Goal: Information Seeking & Learning: Learn about a topic

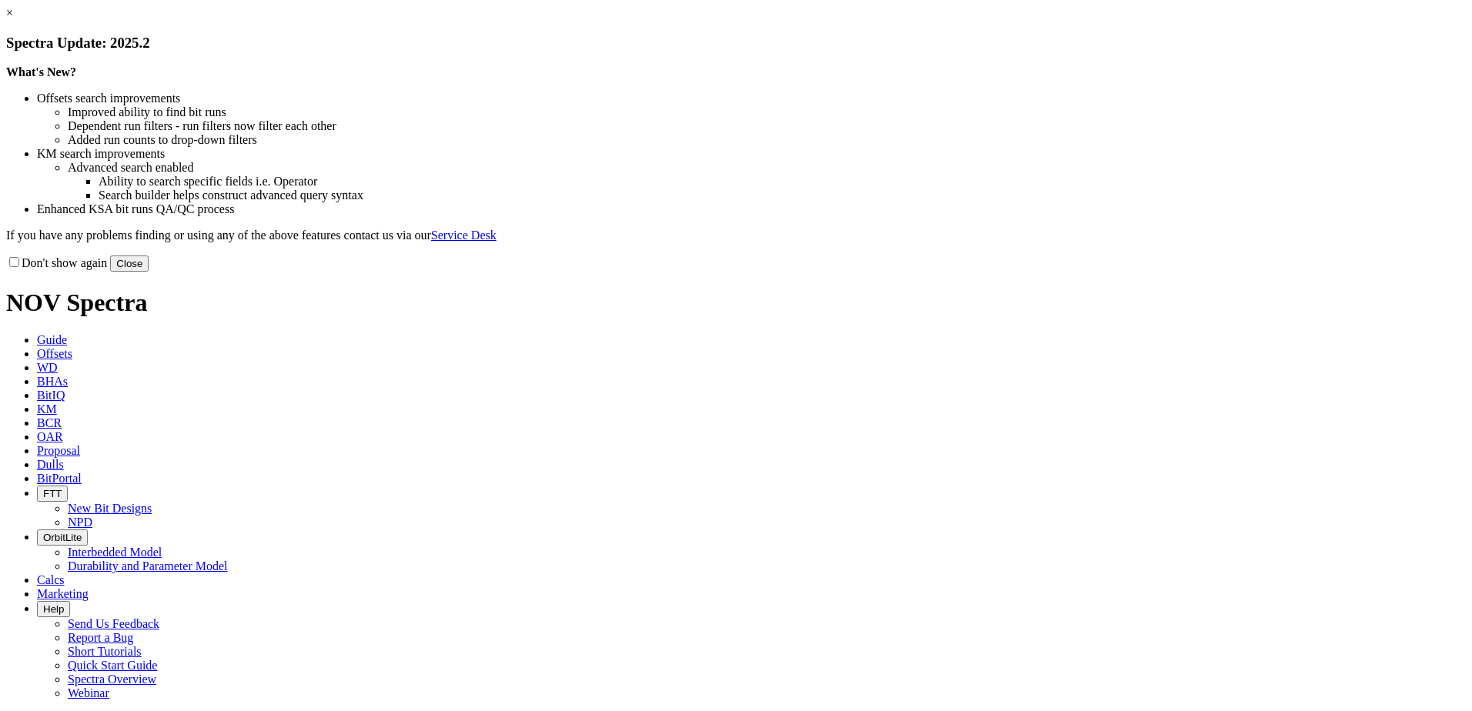
click at [13, 19] on link "×" at bounding box center [9, 12] width 7 height 13
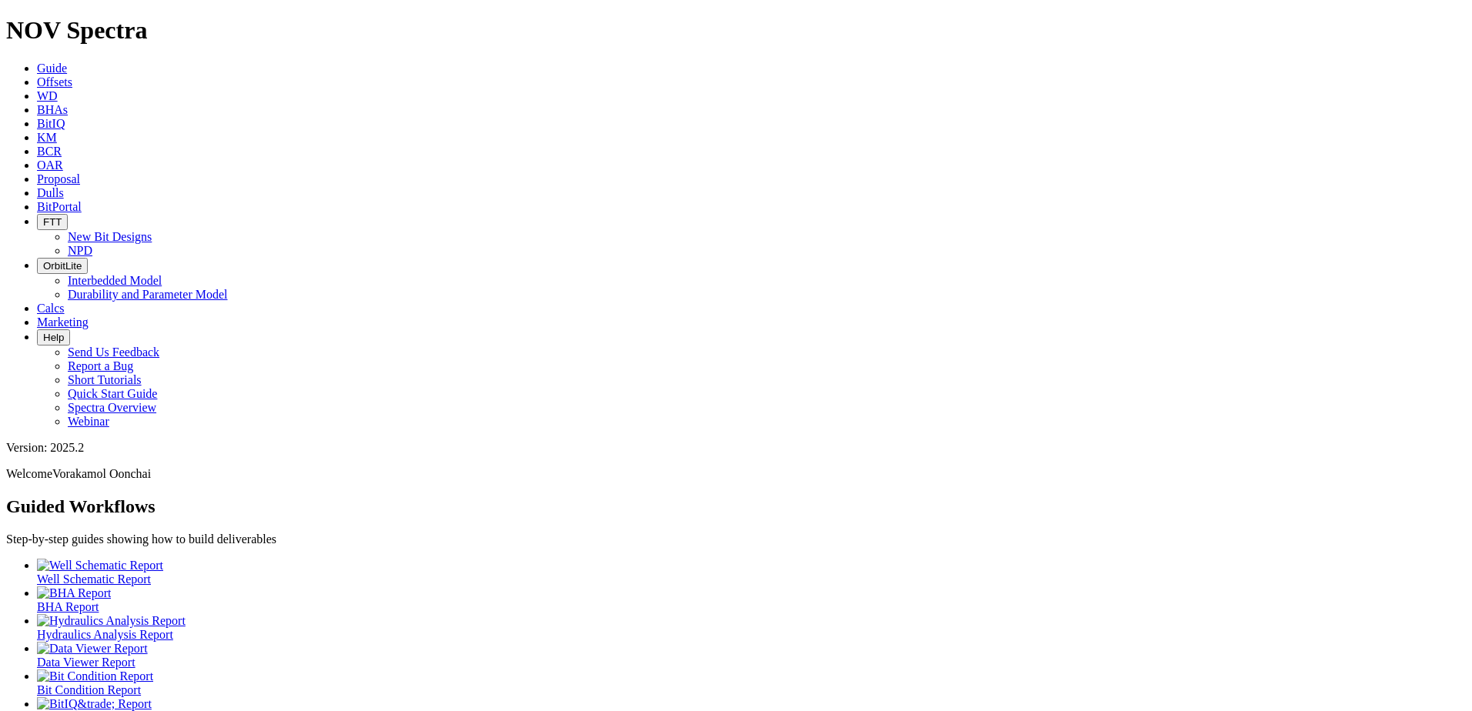
scroll to position [31, 0]
click at [65, 117] on link "BitIQ" at bounding box center [51, 123] width 28 height 13
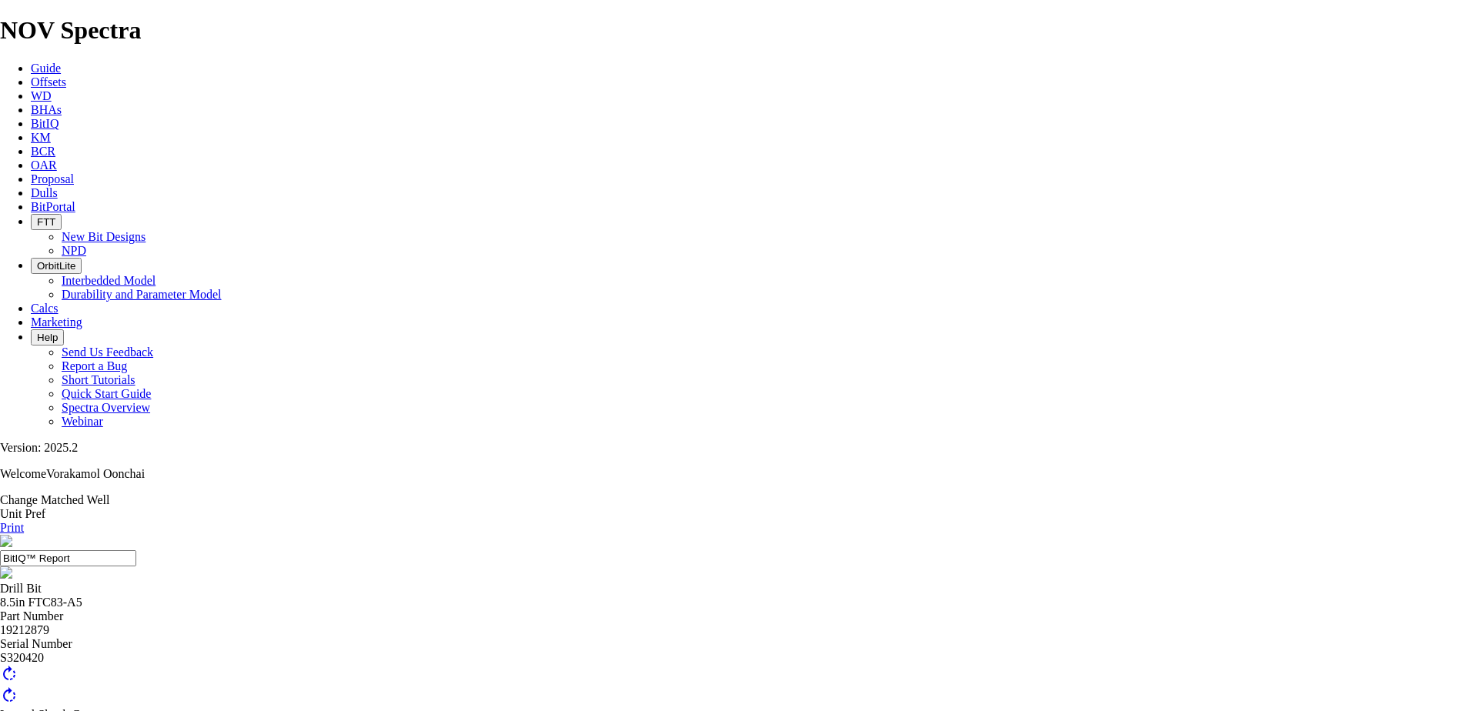
scroll to position [99, 0]
drag, startPoint x: 798, startPoint y: 381, endPoint x: 798, endPoint y: 397, distance: 16.2
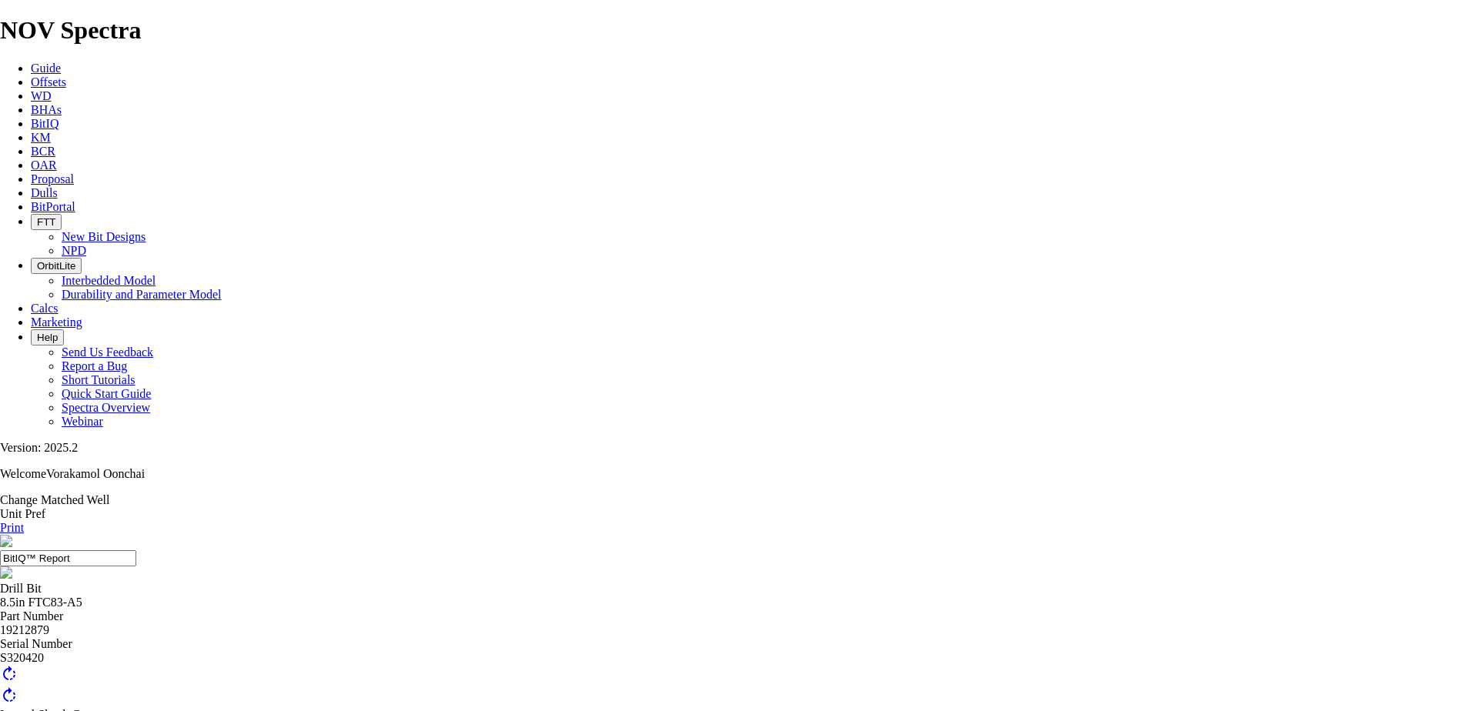
drag, startPoint x: 798, startPoint y: 397, endPoint x: 758, endPoint y: 409, distance: 41.9
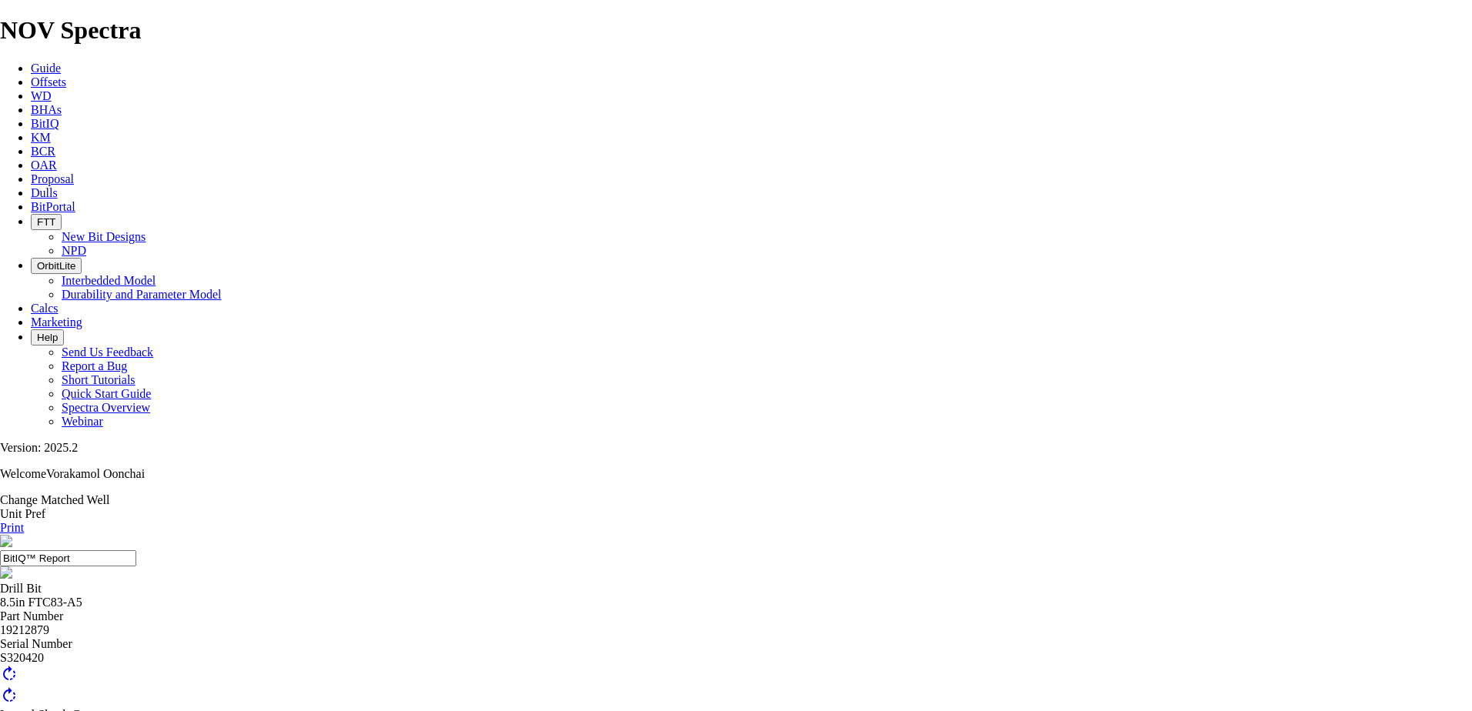
click at [824, 687] on div at bounding box center [736, 687] width 1472 height 0
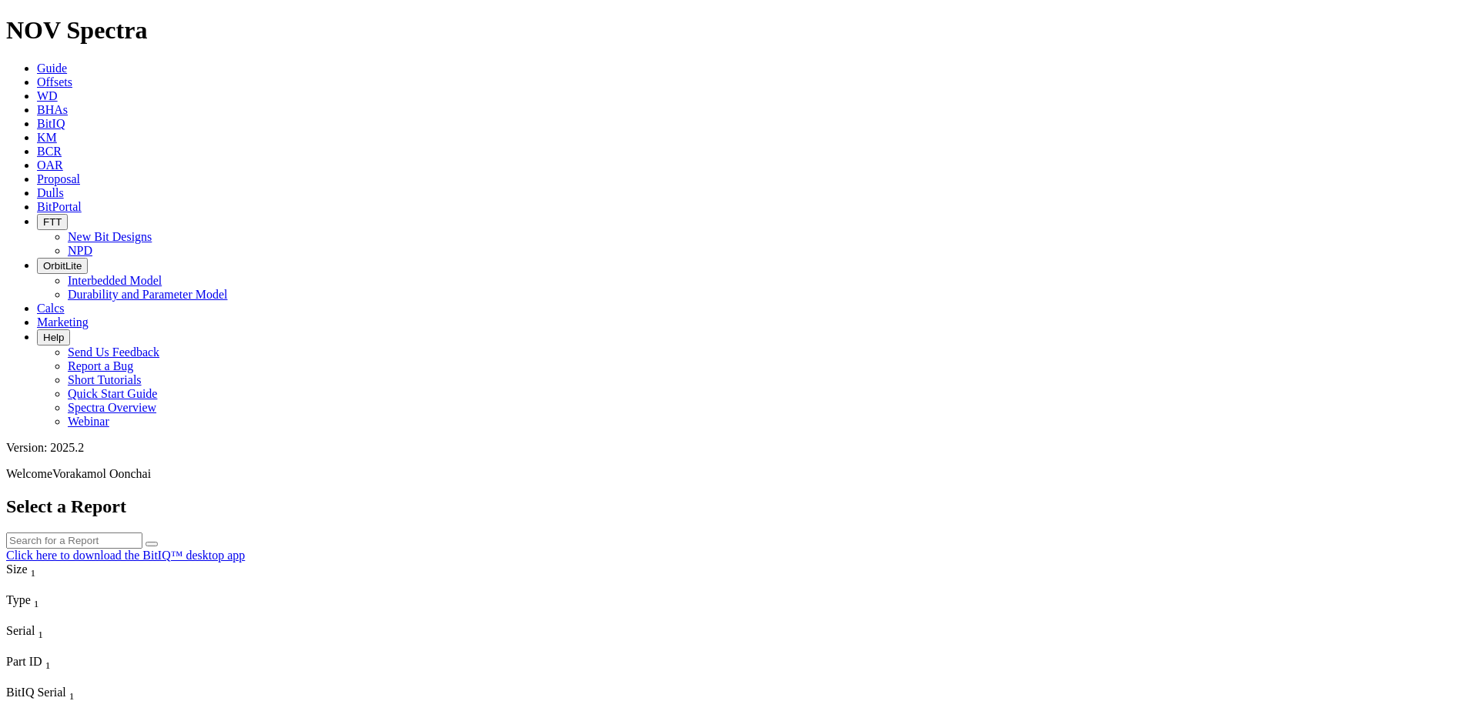
scroll to position [308, 0]
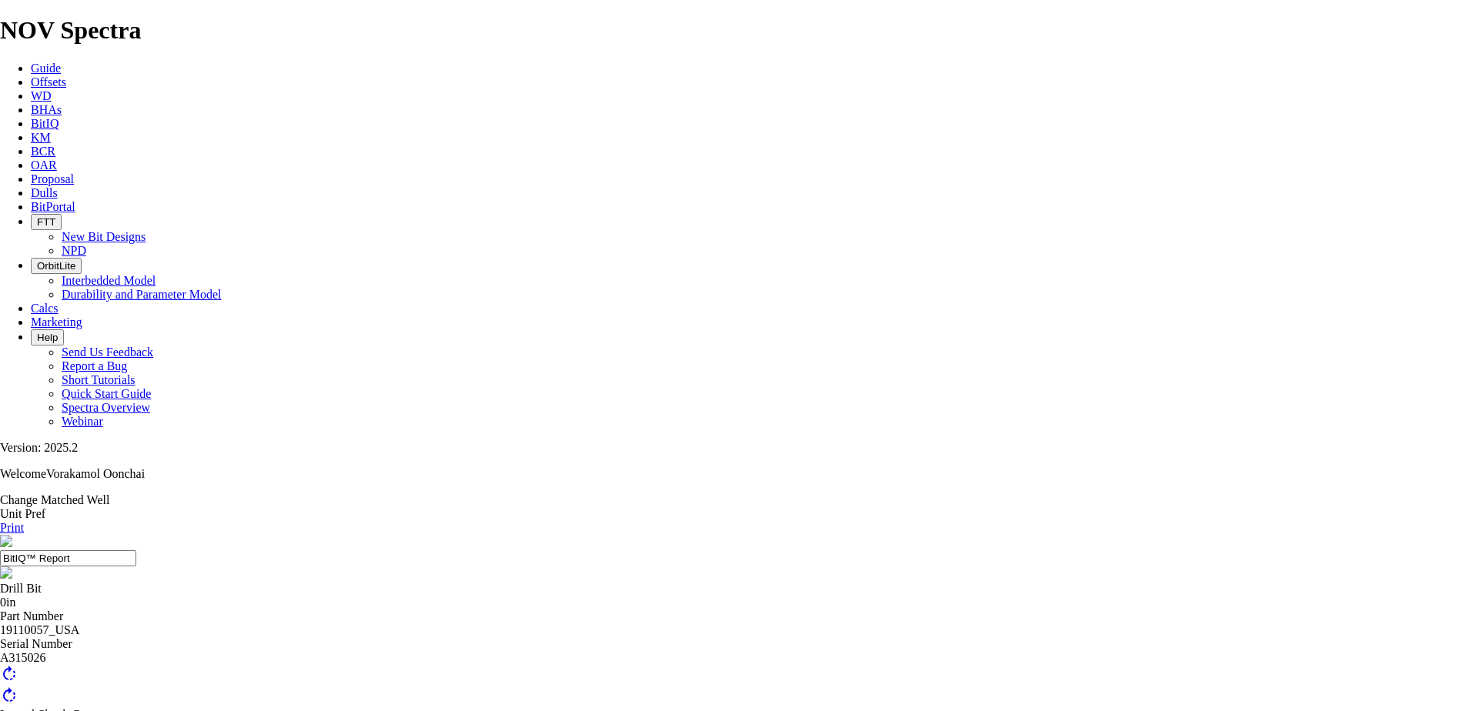
scroll to position [175, 0]
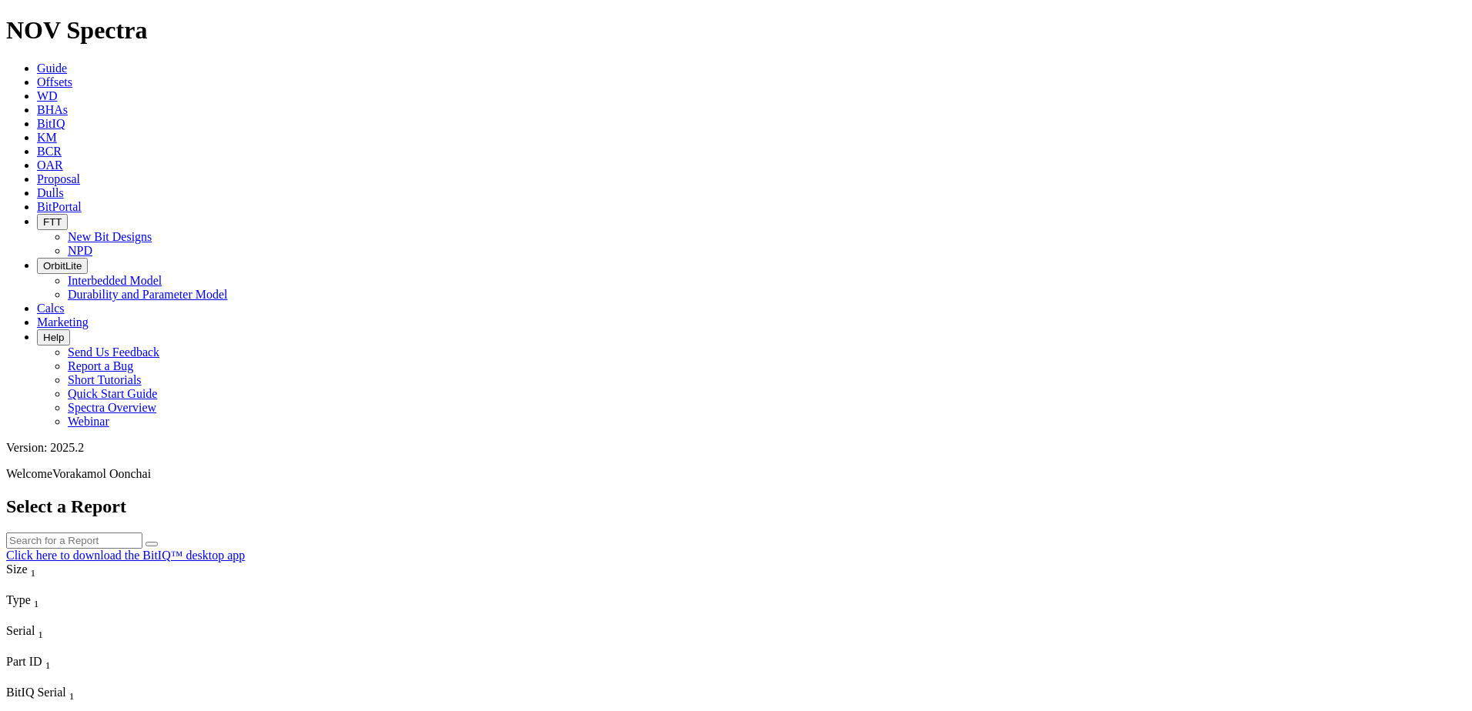
click at [64, 186] on span "Dulls" at bounding box center [50, 192] width 27 height 13
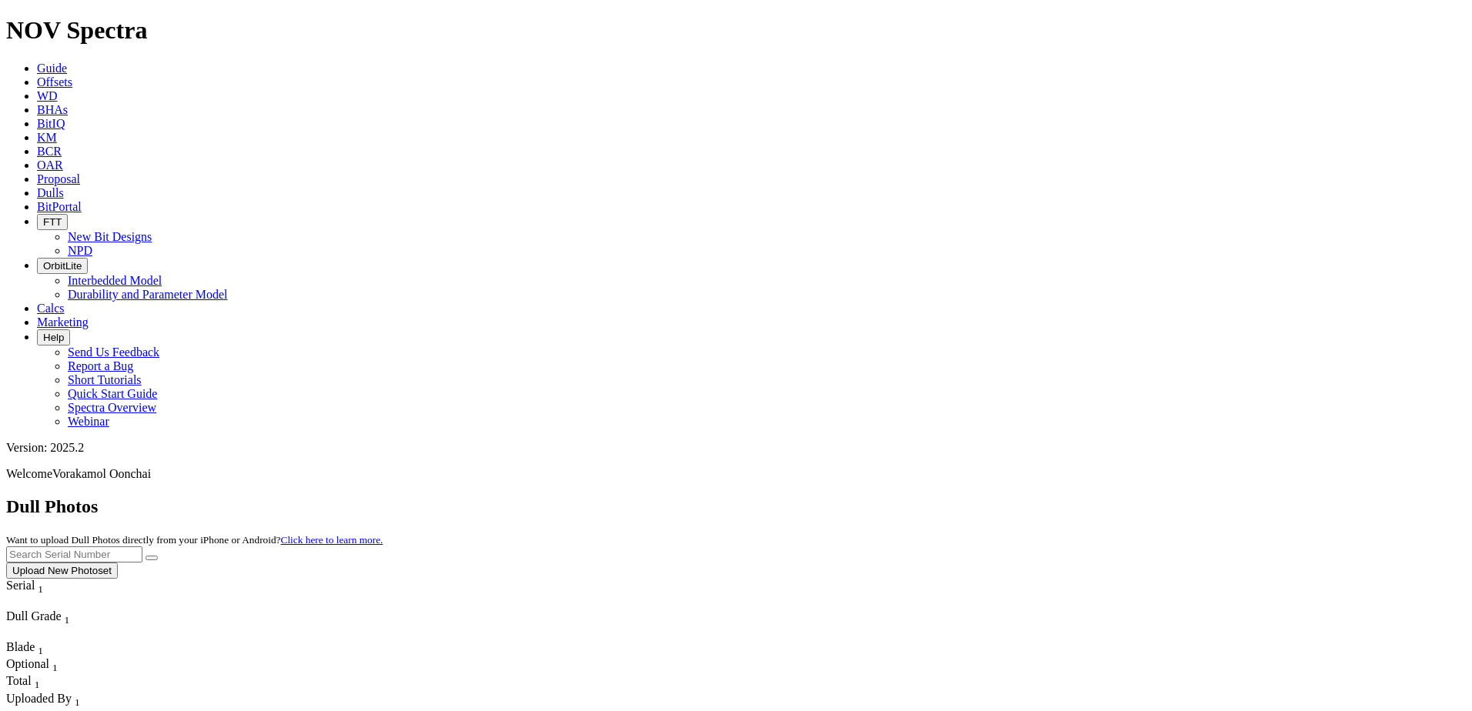
click at [57, 131] on link "KM" at bounding box center [47, 137] width 20 height 13
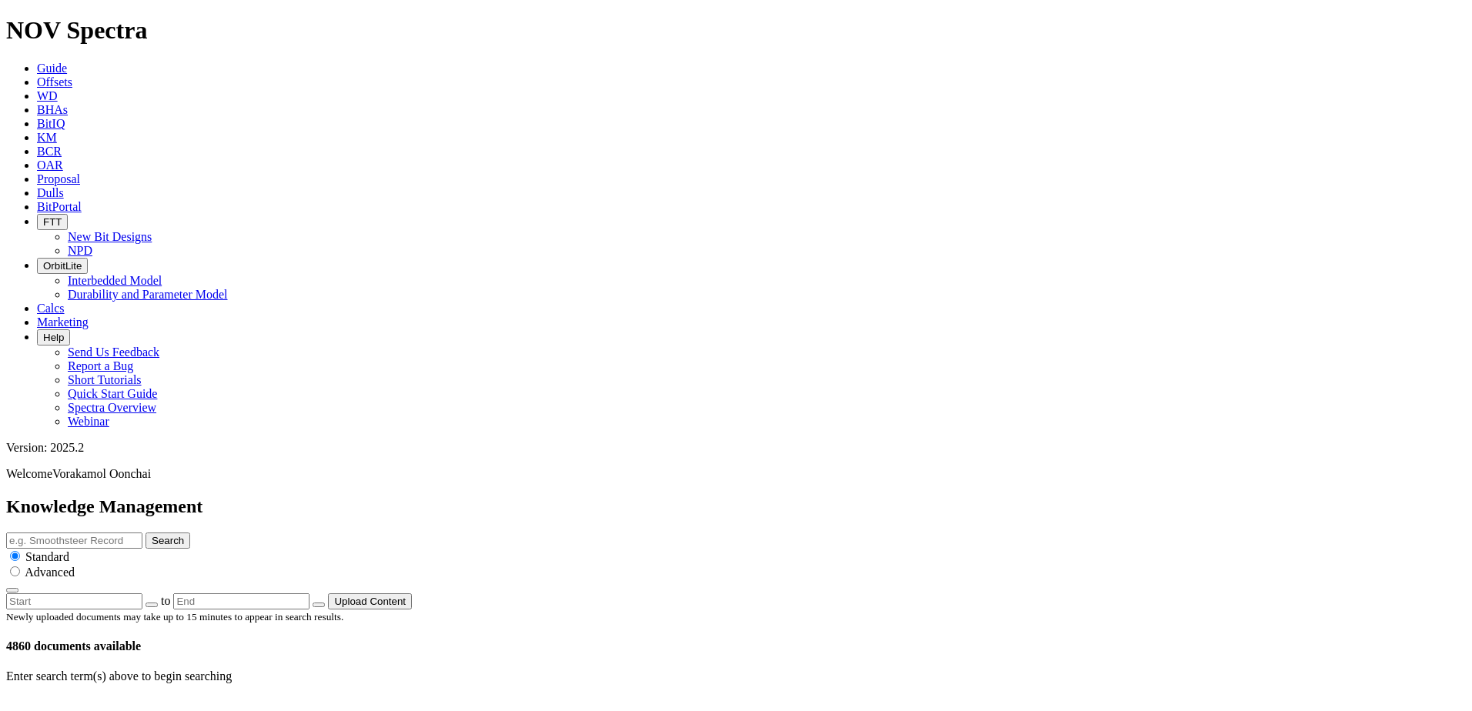
click at [142, 533] on input "text" at bounding box center [74, 541] width 136 height 16
click at [68, 103] on link "BHAs" at bounding box center [52, 109] width 31 height 13
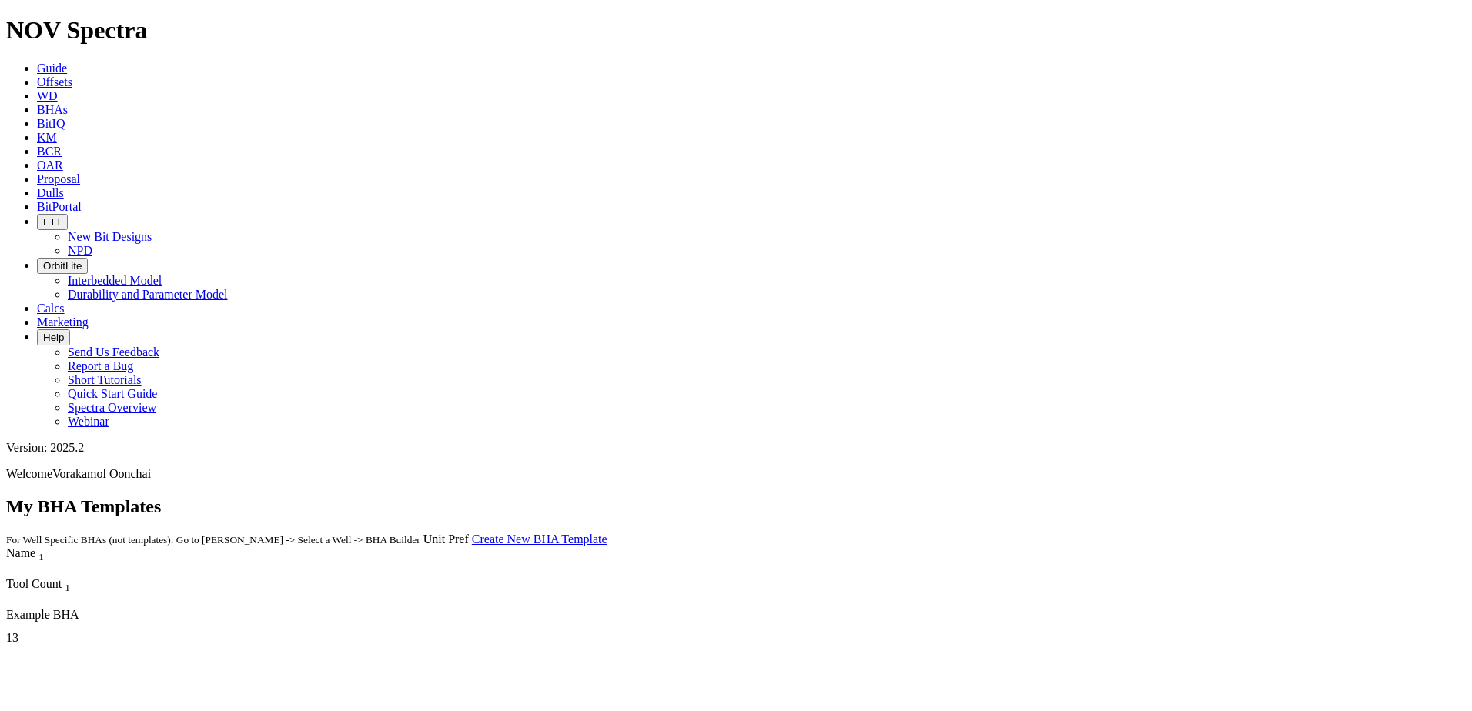
click at [723, 631] on div "13" at bounding box center [364, 638] width 717 height 14
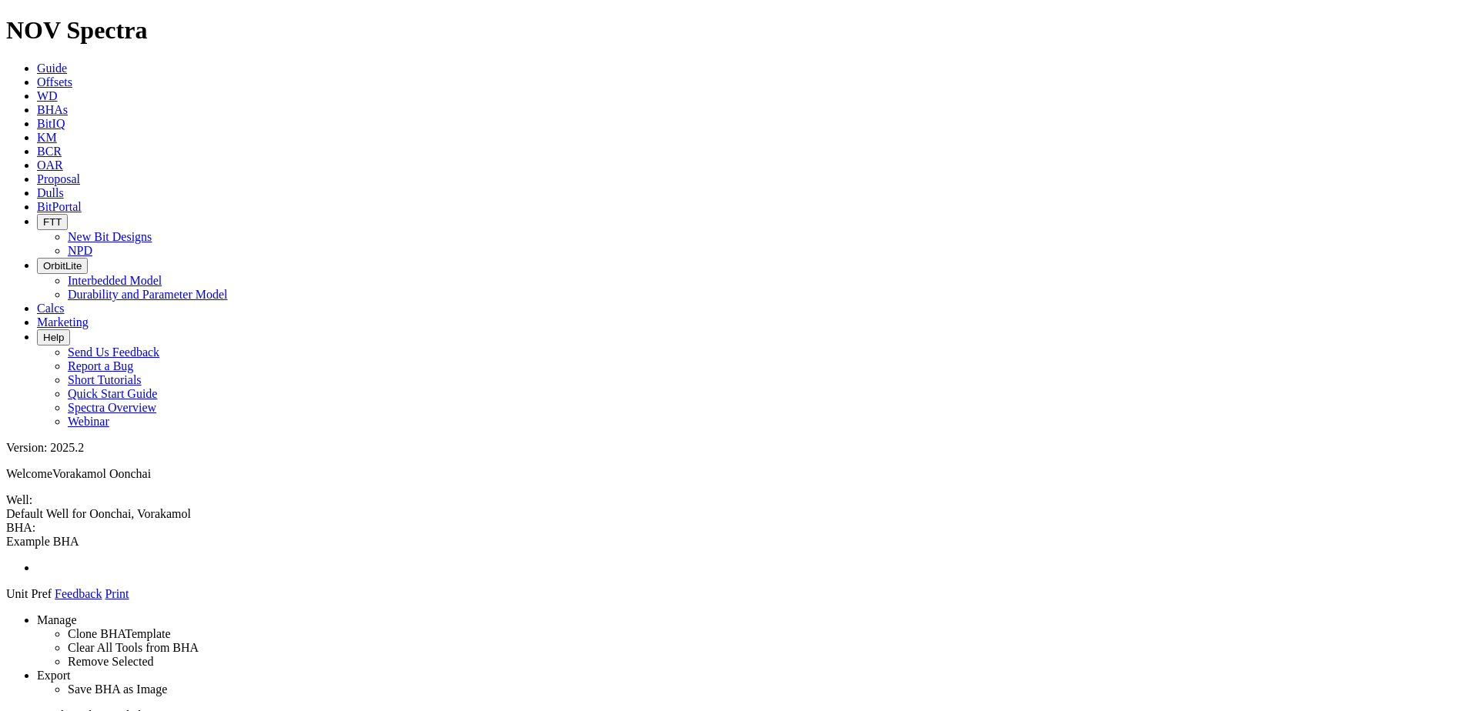
drag, startPoint x: 689, startPoint y: 490, endPoint x: 756, endPoint y: 335, distance: 169.3
drag, startPoint x: 697, startPoint y: 470, endPoint x: 708, endPoint y: 459, distance: 16.3
drag, startPoint x: 699, startPoint y: 598, endPoint x: 712, endPoint y: 479, distance: 120.0
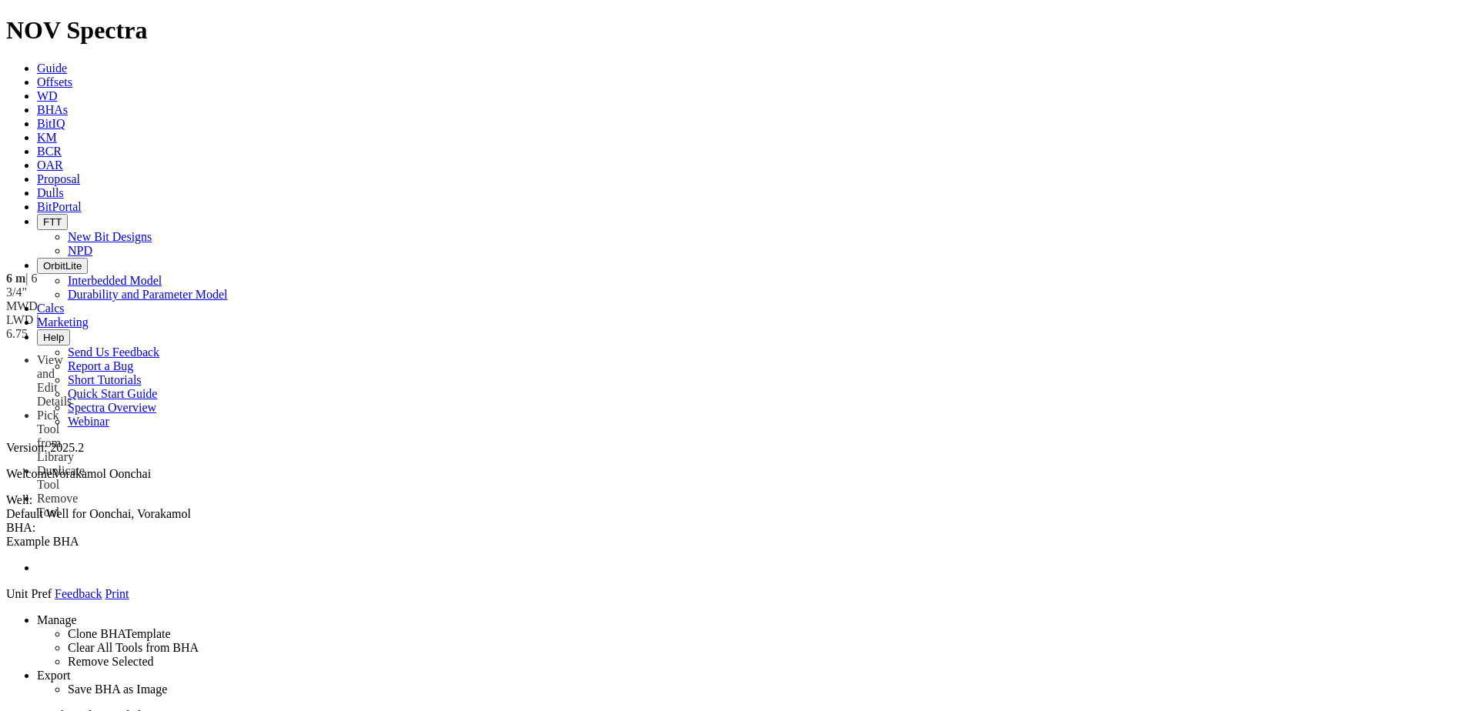
drag, startPoint x: 690, startPoint y: 616, endPoint x: 732, endPoint y: 413, distance: 207.4
drag, startPoint x: 697, startPoint y: 415, endPoint x: 694, endPoint y: 510, distance: 95.5
click at [6, 549] on span at bounding box center [6, 549] width 0 height 0
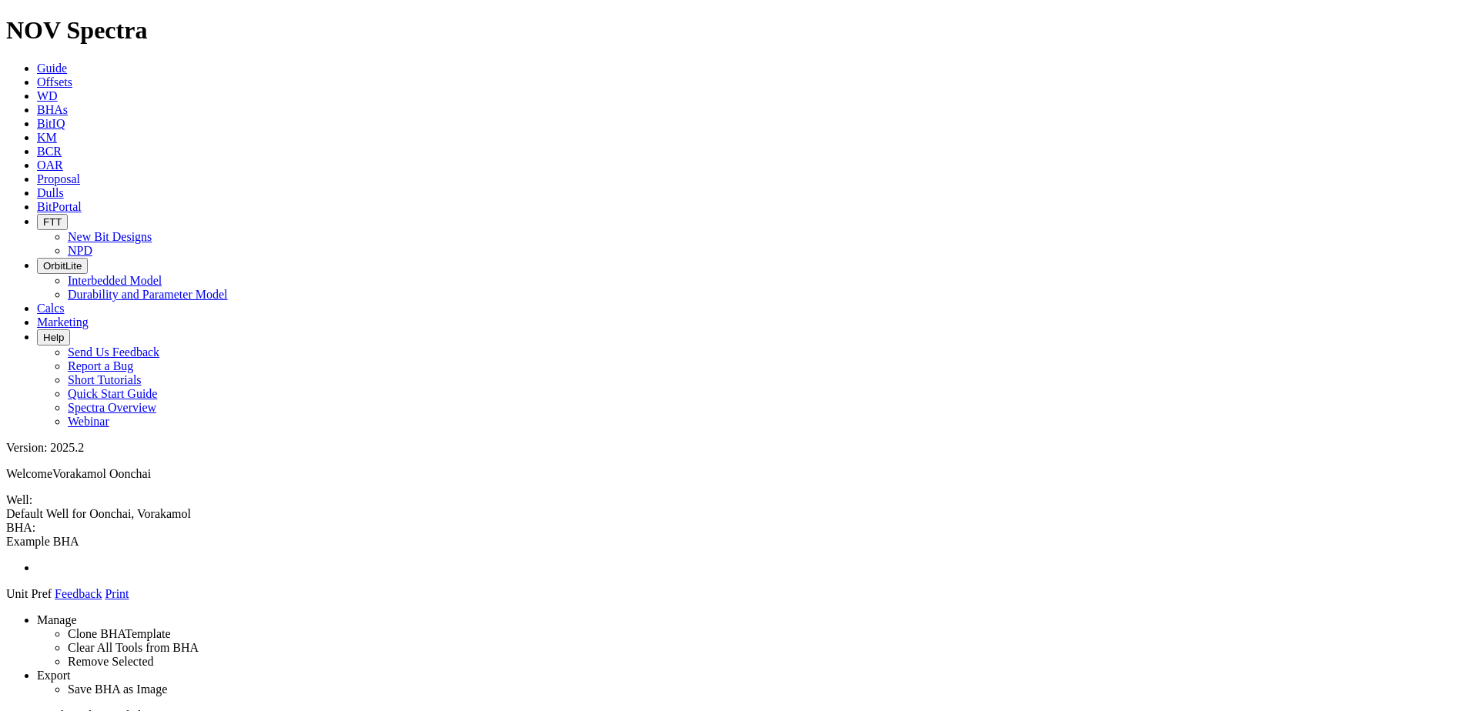
click at [62, 216] on span "FTT" at bounding box center [52, 222] width 18 height 12
click at [80, 172] on span "Proposal" at bounding box center [58, 178] width 43 height 13
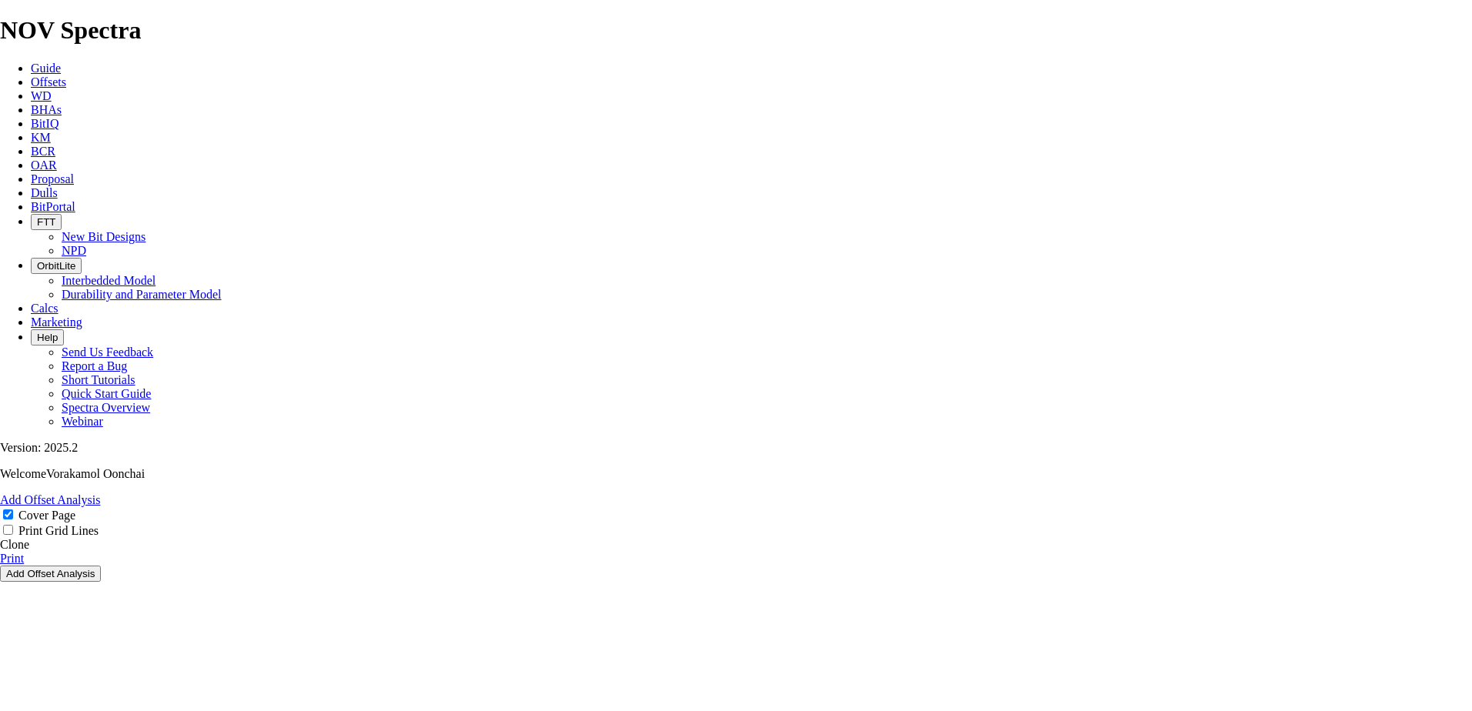
select select "country"
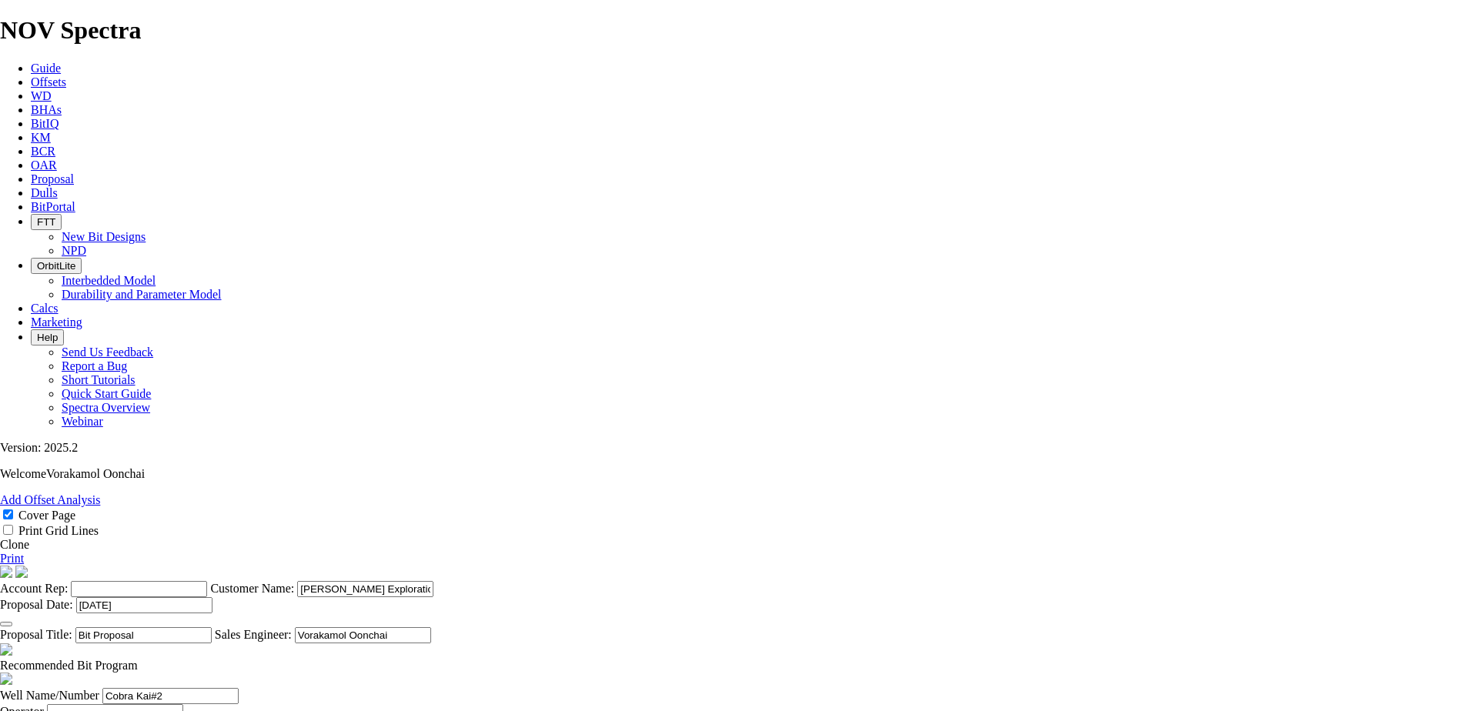
scroll to position [670, 0]
drag, startPoint x: 1040, startPoint y: 132, endPoint x: 1191, endPoint y: 140, distance: 151.8
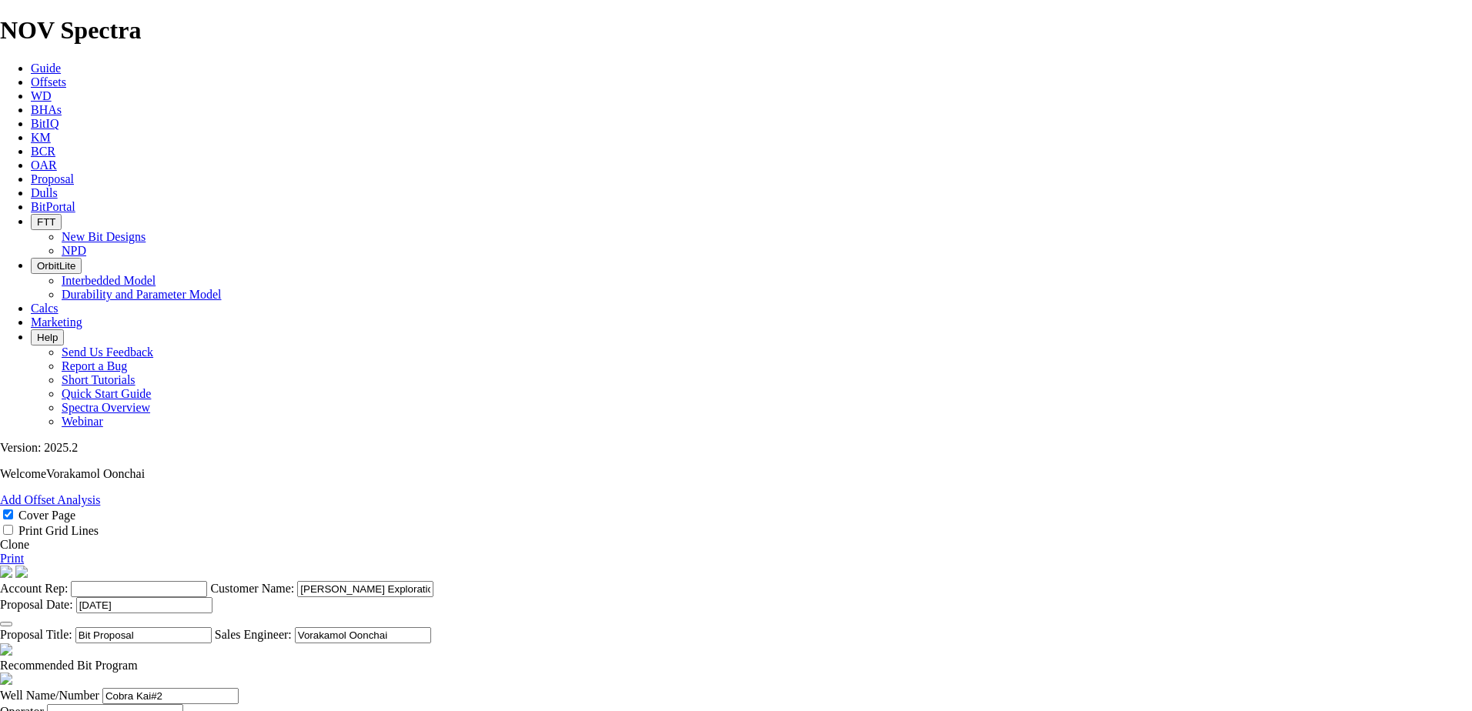
drag, startPoint x: 692, startPoint y: 257, endPoint x: 954, endPoint y: 250, distance: 262.6
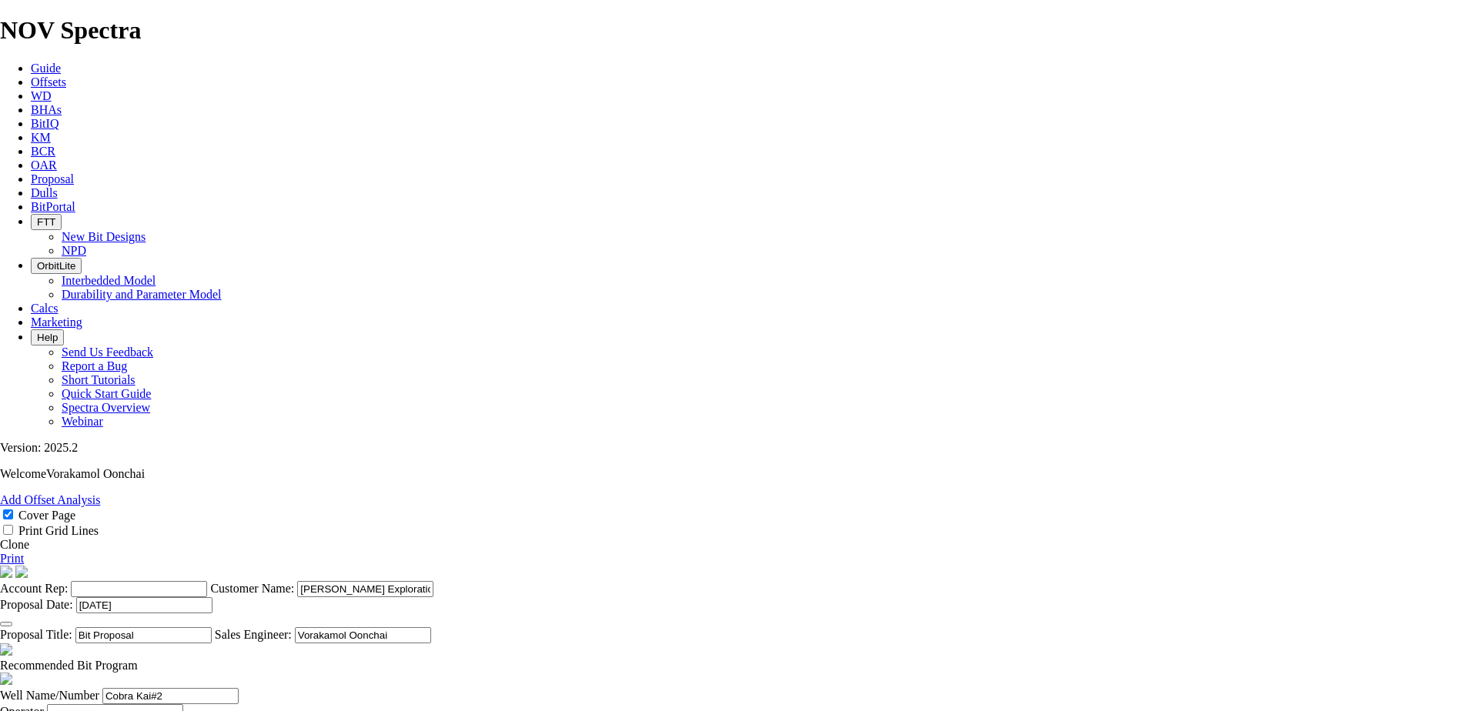
drag, startPoint x: 971, startPoint y: 252, endPoint x: 920, endPoint y: 249, distance: 51.7
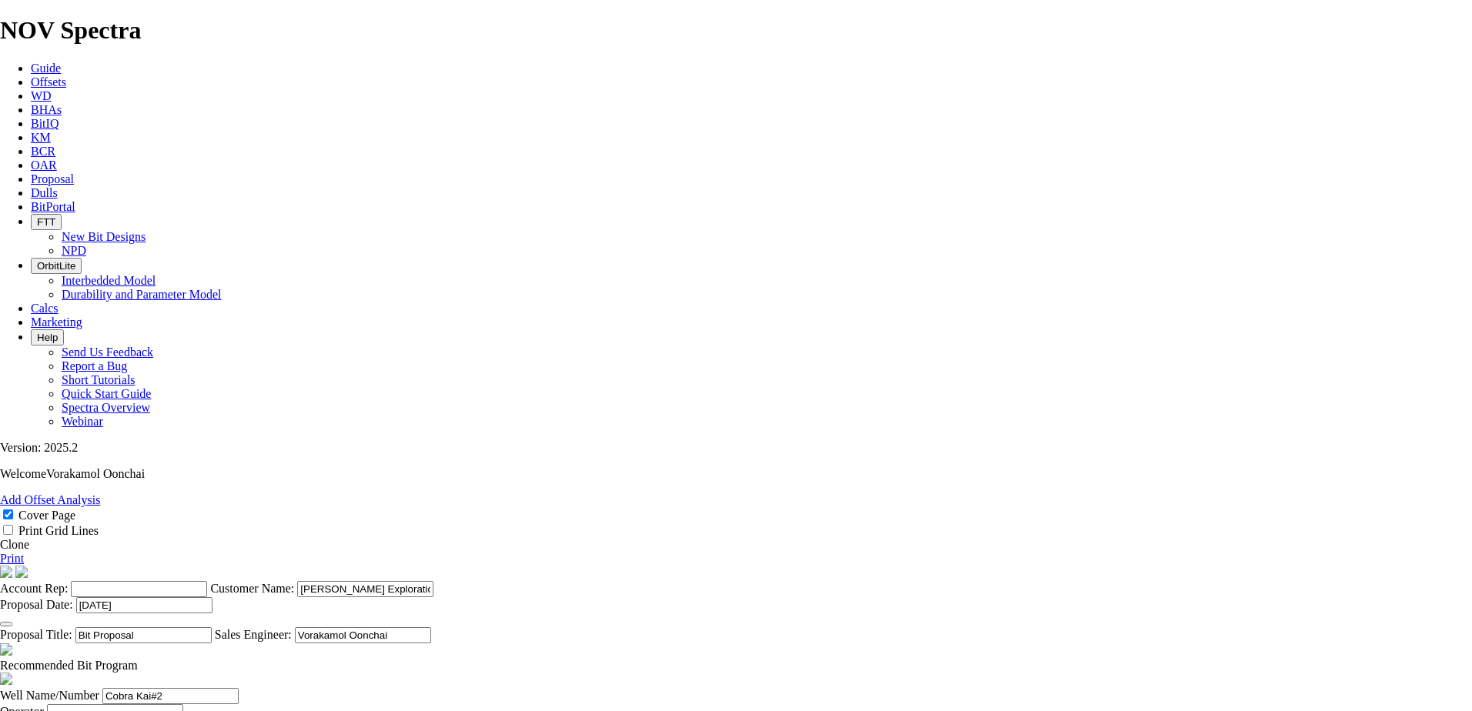
click at [138, 659] on span at bounding box center [138, 665] width 0 height 13
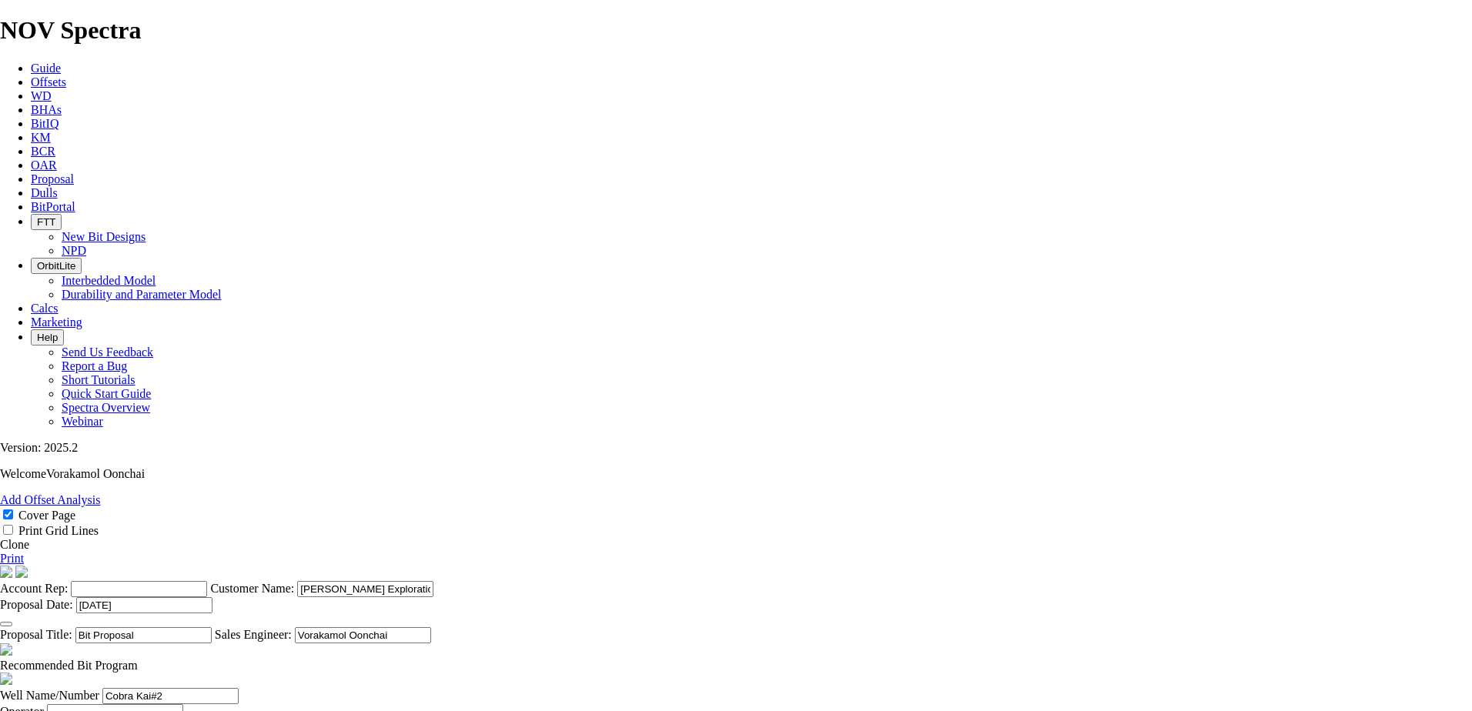
click at [138, 659] on span at bounding box center [138, 665] width 0 height 13
click at [61, 62] on span "Guide" at bounding box center [46, 68] width 30 height 13
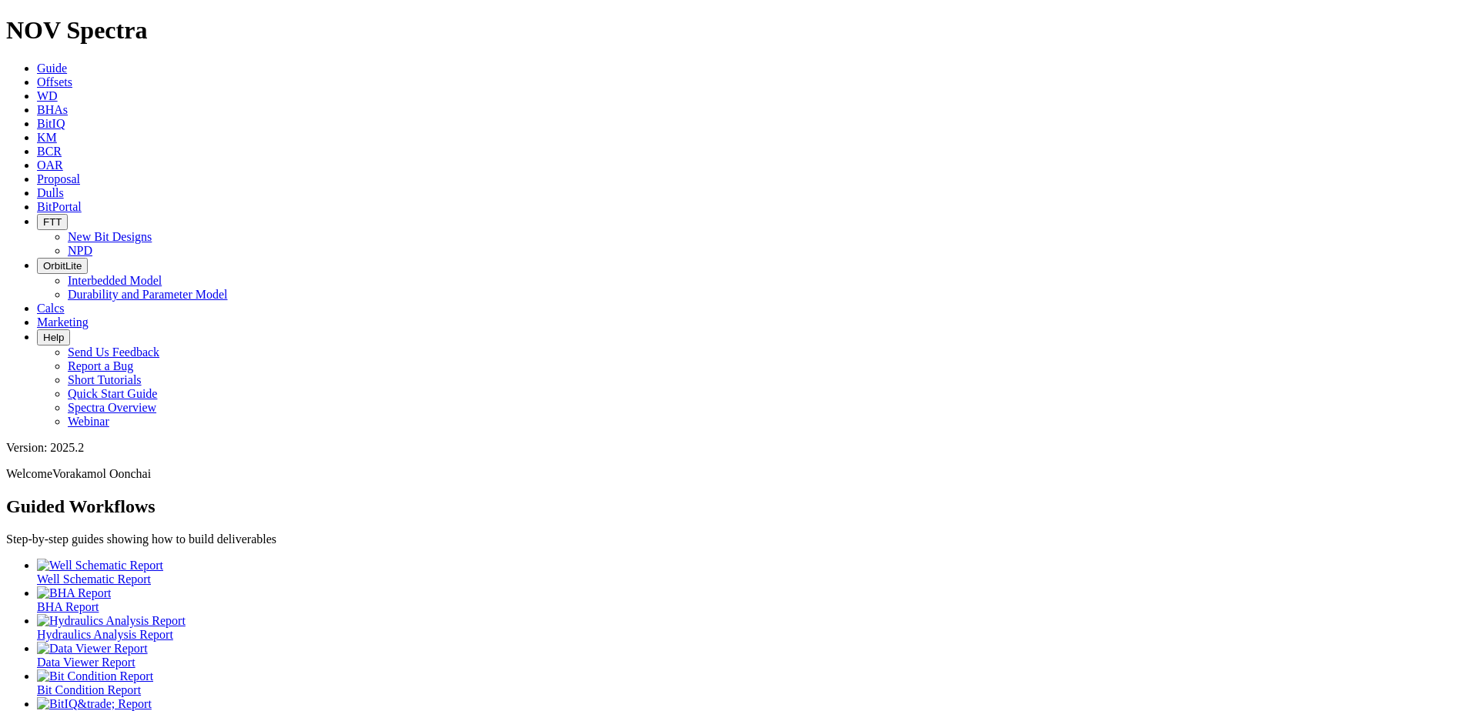
scroll to position [31, 0]
click at [60, 20] on h1 "NOV Spectra" at bounding box center [735, 30] width 1459 height 28
click at [58, 89] on link "WD" at bounding box center [47, 95] width 21 height 13
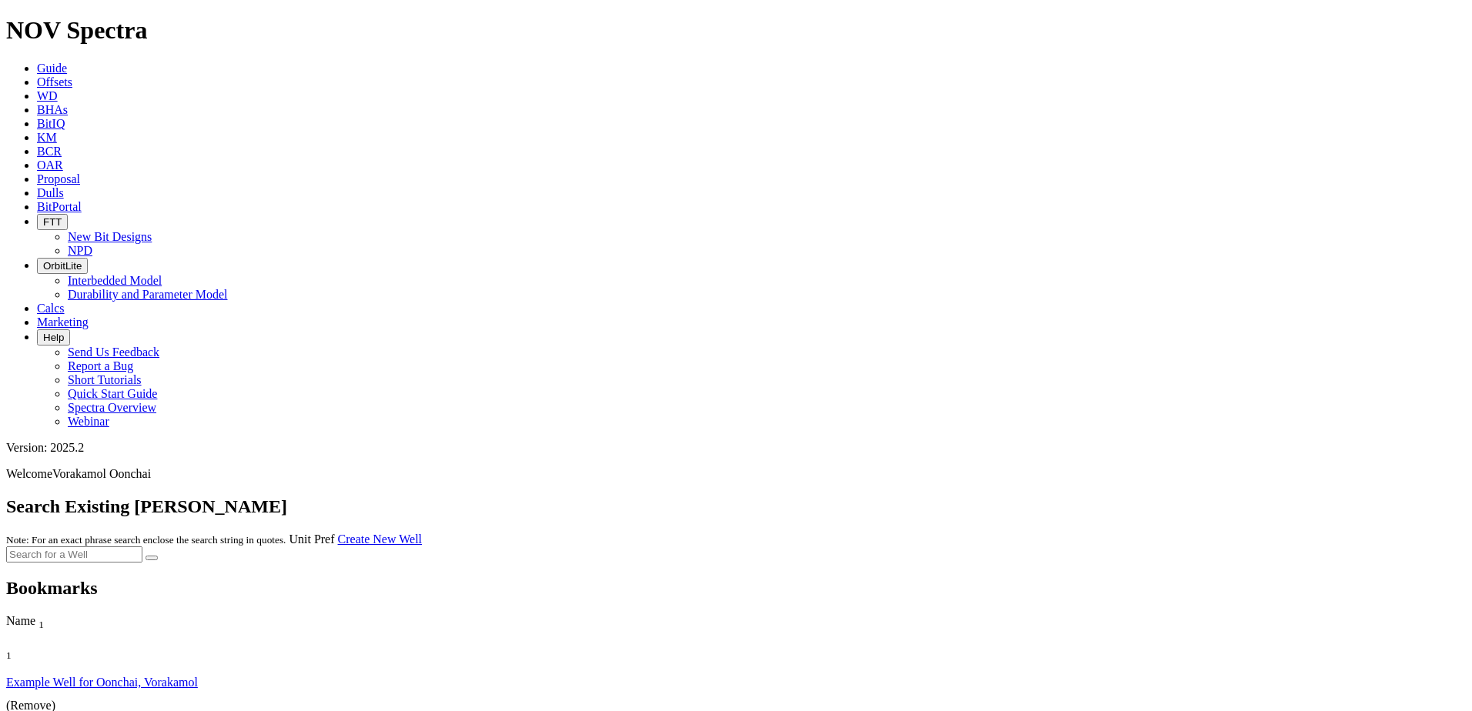
click at [62, 145] on link "BCR" at bounding box center [49, 151] width 25 height 13
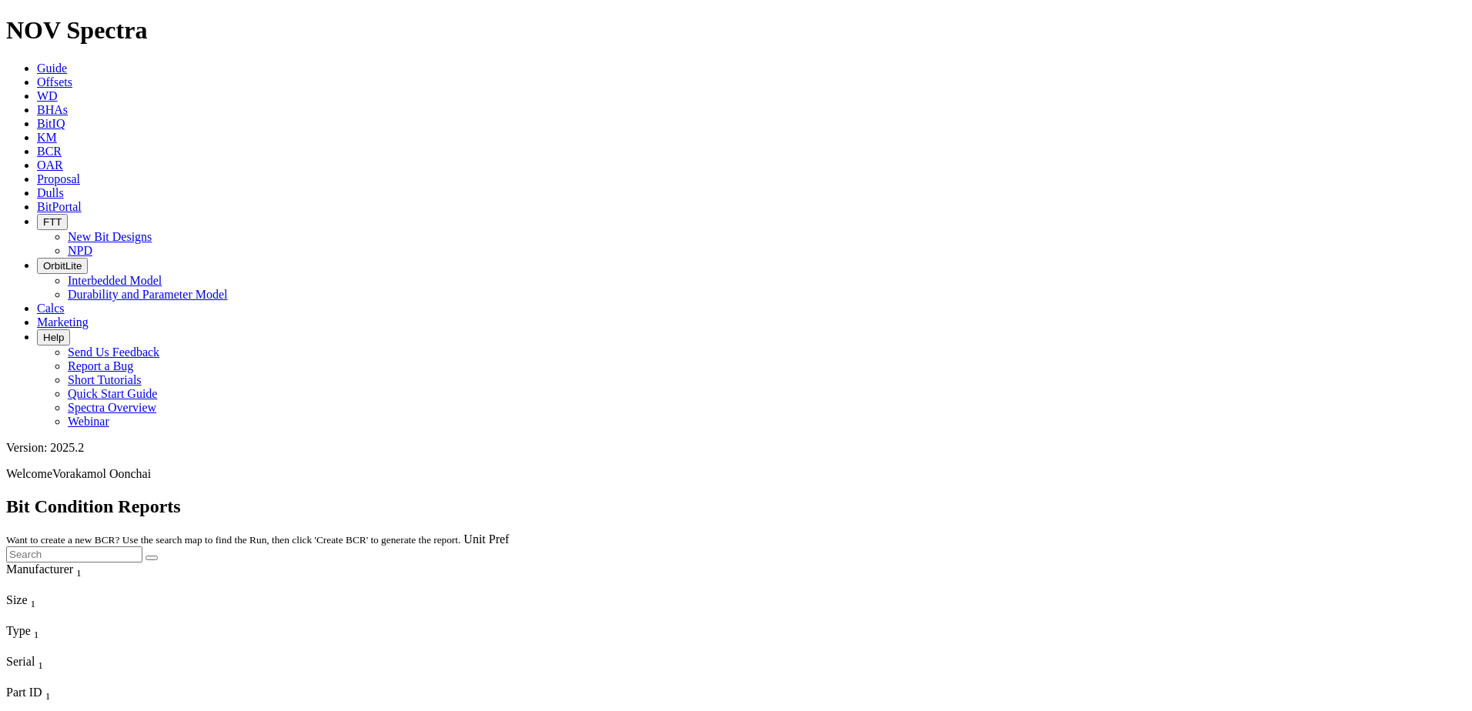
scroll to position [4695, 0]
click at [70, 329] on button "Help" at bounding box center [53, 337] width 33 height 16
click at [37, 316] on span at bounding box center [37, 322] width 0 height 13
click at [45, 16] on h1 "NOV Spectra" at bounding box center [735, 30] width 1459 height 28
click at [37, 62] on icon at bounding box center [37, 68] width 0 height 13
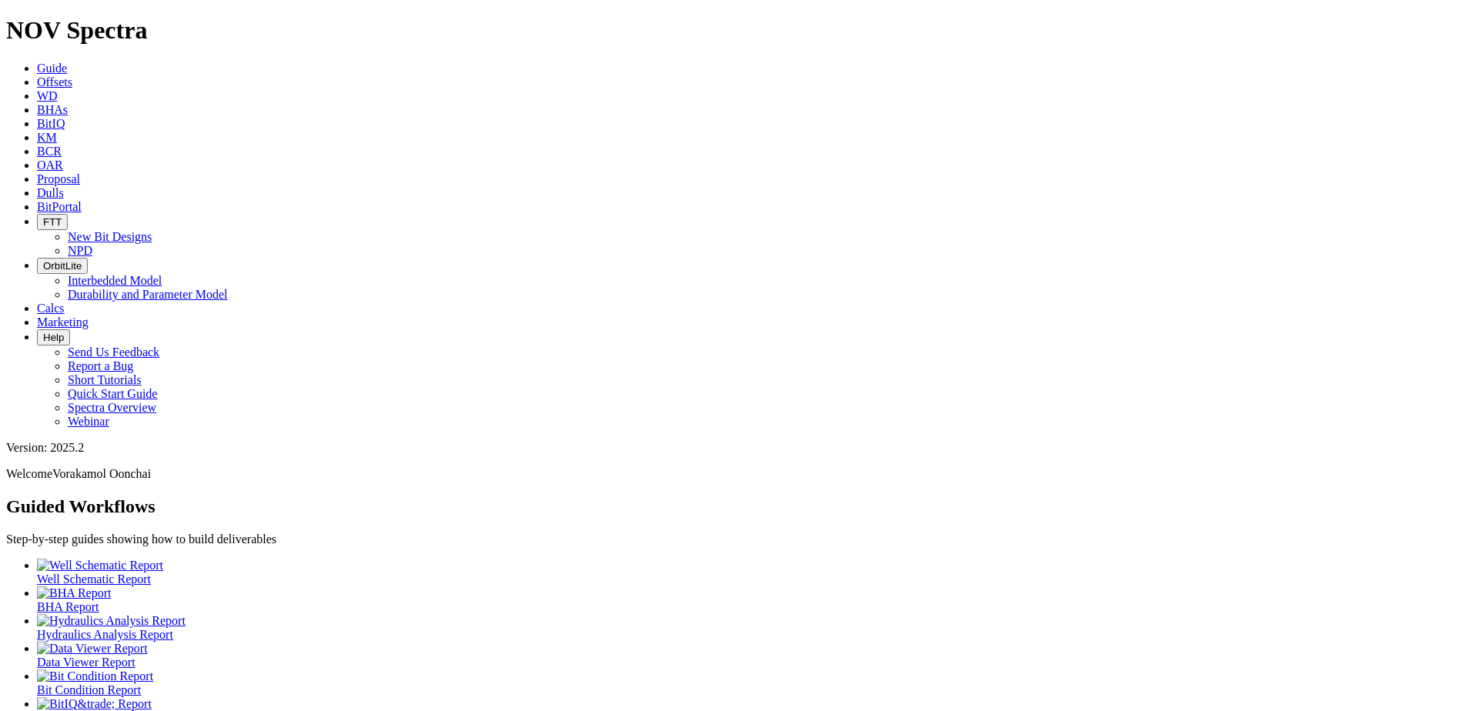
scroll to position [31, 0]
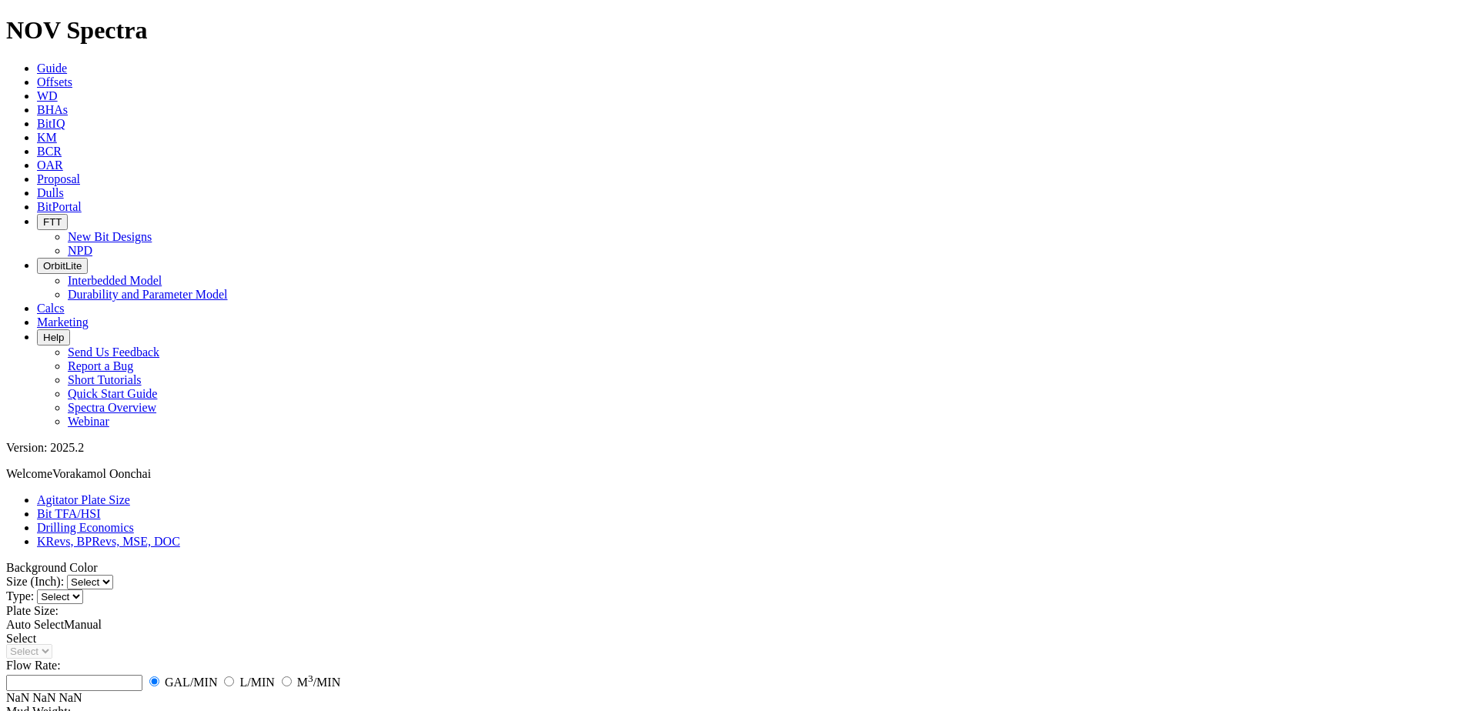
click at [113, 575] on select "Select 4-3/4" 5" 6-1/2" 6-3/4" 8" 9-5/8"" at bounding box center [90, 582] width 46 height 15
click at [97, 25] on h1 "NOV Spectra" at bounding box center [735, 30] width 1459 height 28
click at [134, 521] on link "Drilling Economics" at bounding box center [85, 527] width 97 height 13
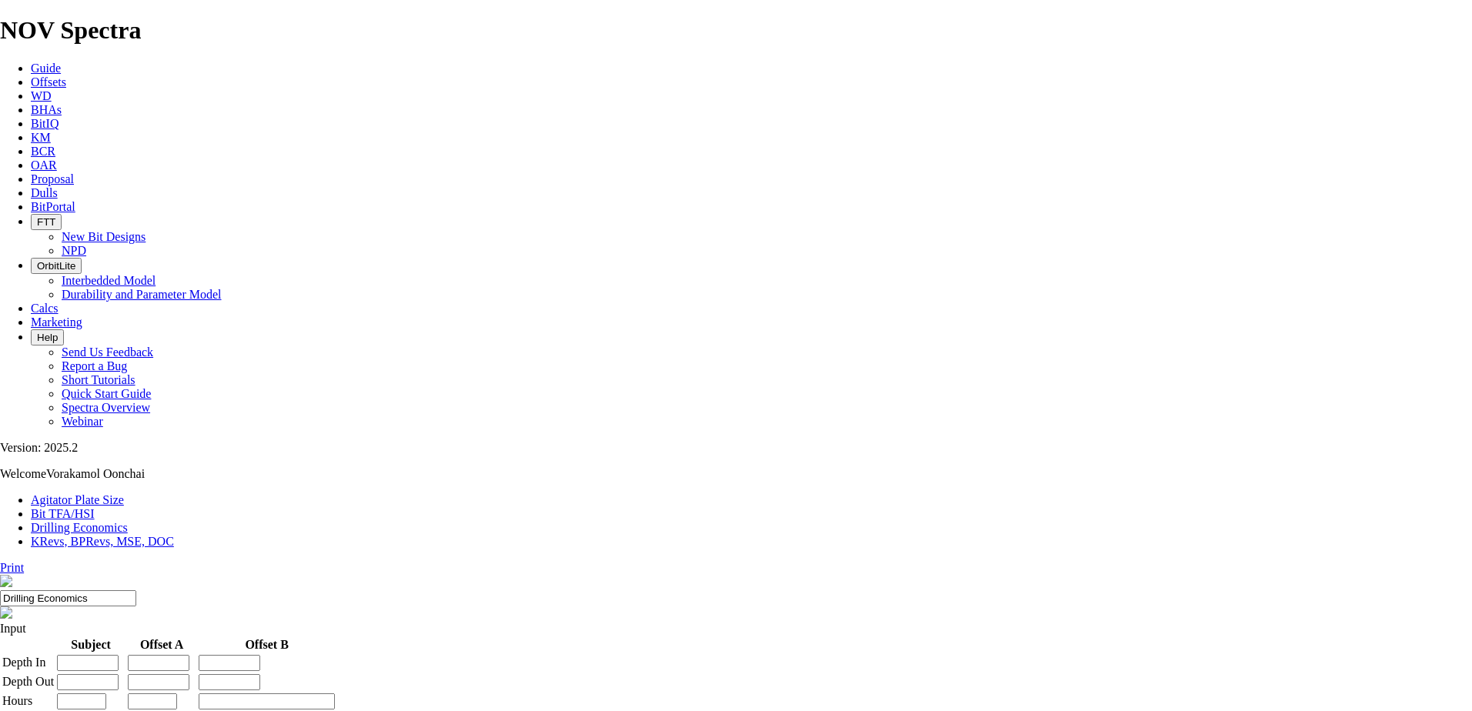
click at [174, 535] on link "KRevs, BPRevs, MSE, DOC" at bounding box center [102, 541] width 143 height 13
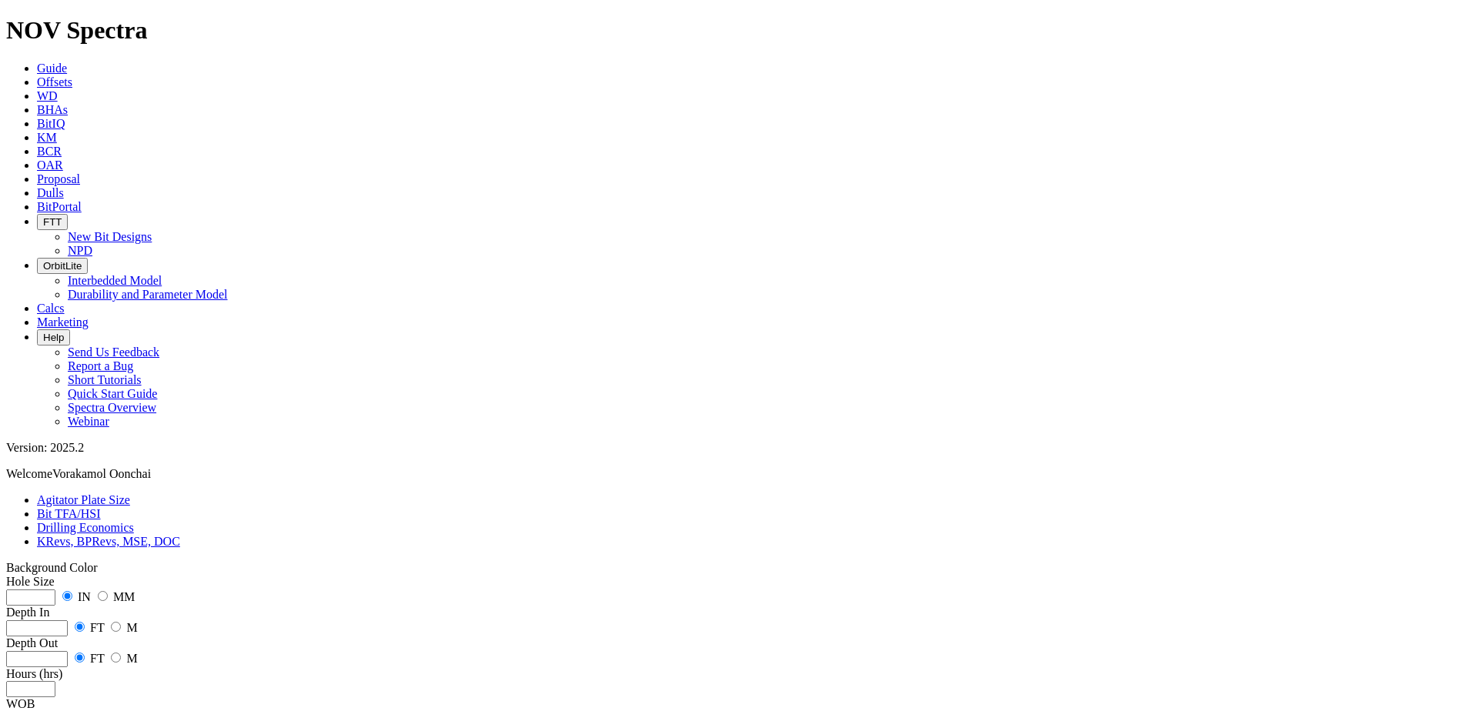
click at [134, 521] on link "Drilling Economics" at bounding box center [85, 527] width 97 height 13
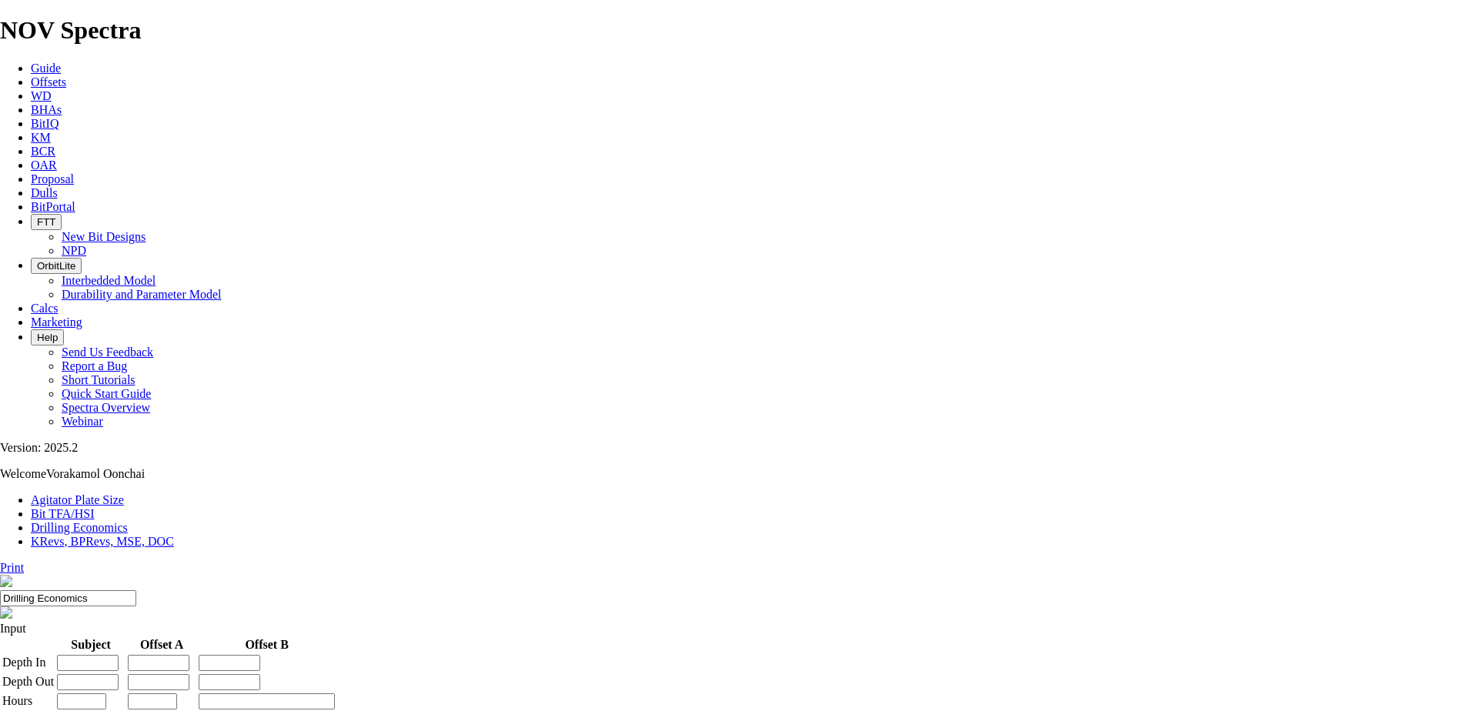
click at [174, 535] on link "KRevs, BPRevs, MSE, DOC" at bounding box center [102, 541] width 143 height 13
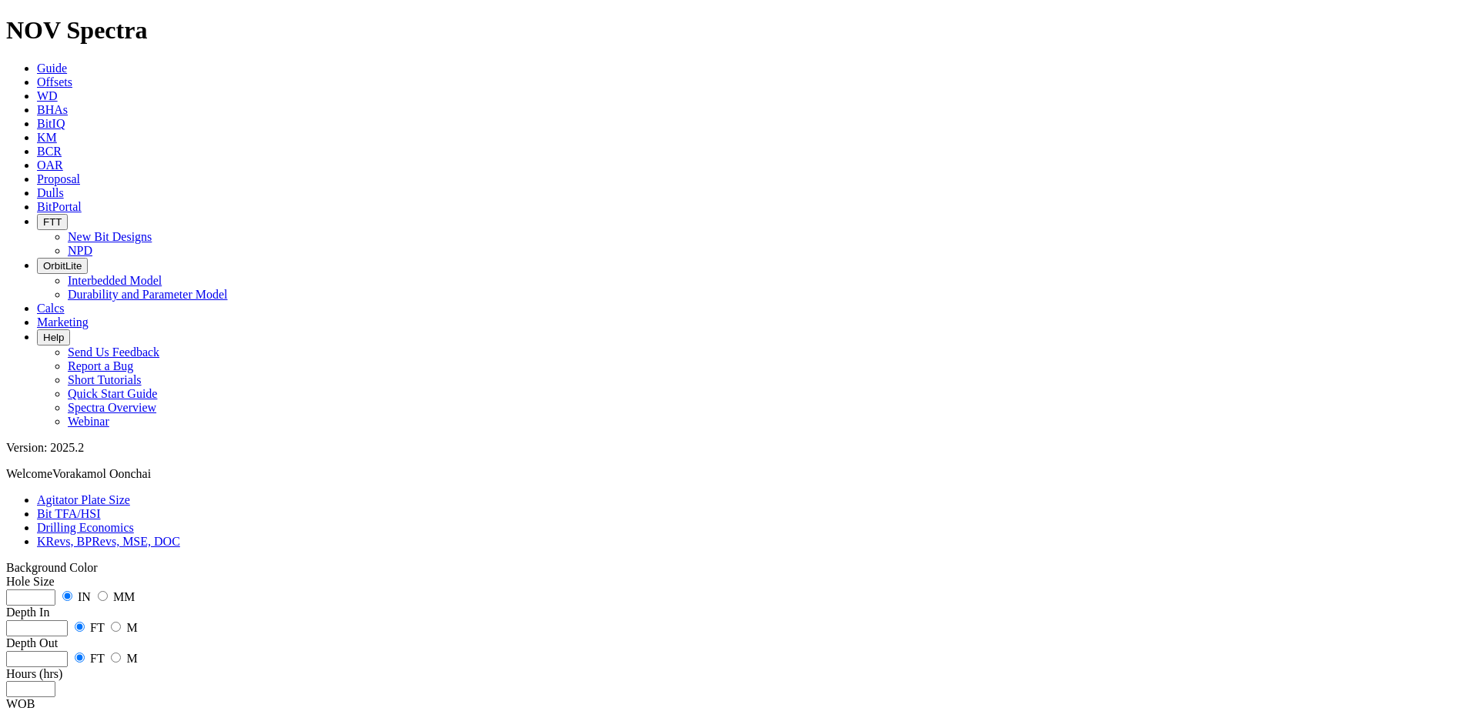
click at [134, 521] on link "Drilling Economics" at bounding box center [85, 527] width 97 height 13
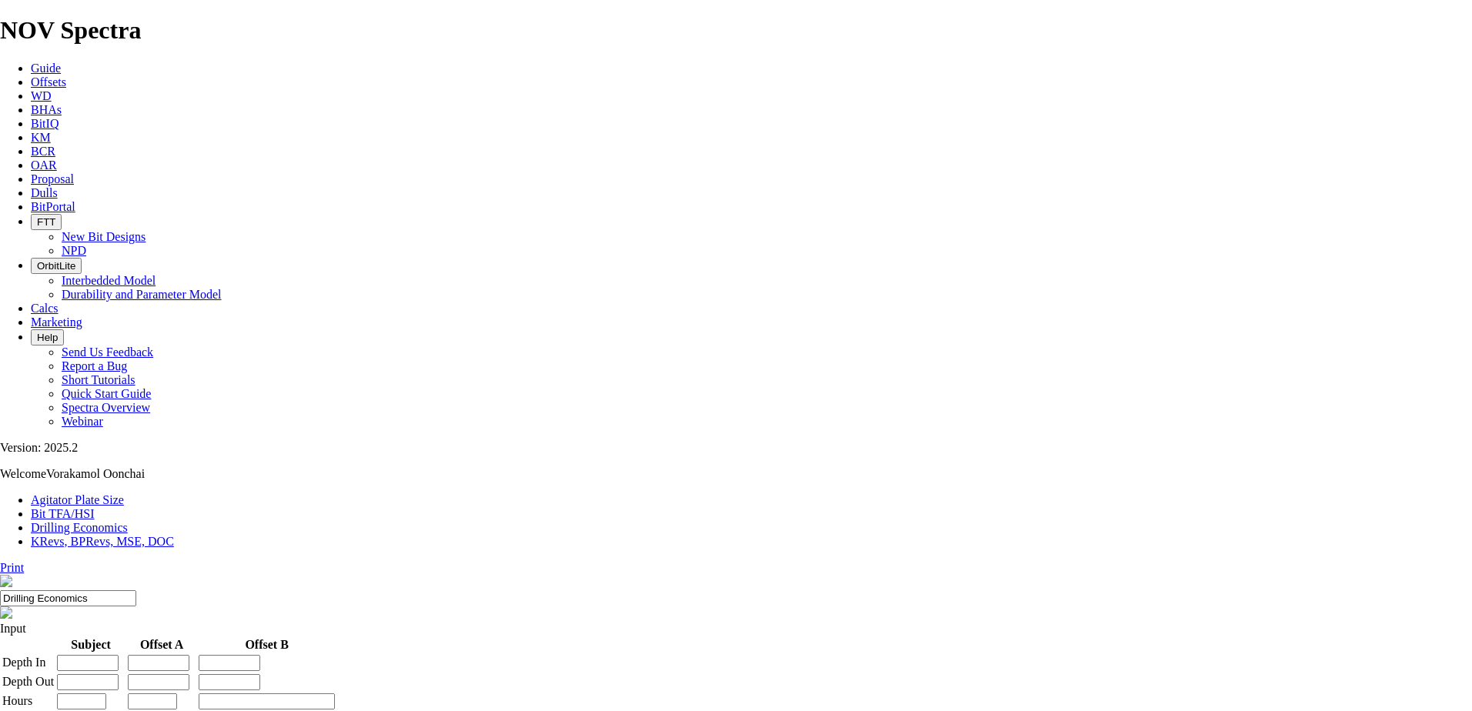
click at [174, 535] on link "KRevs, BPRevs, MSE, DOC" at bounding box center [102, 541] width 143 height 13
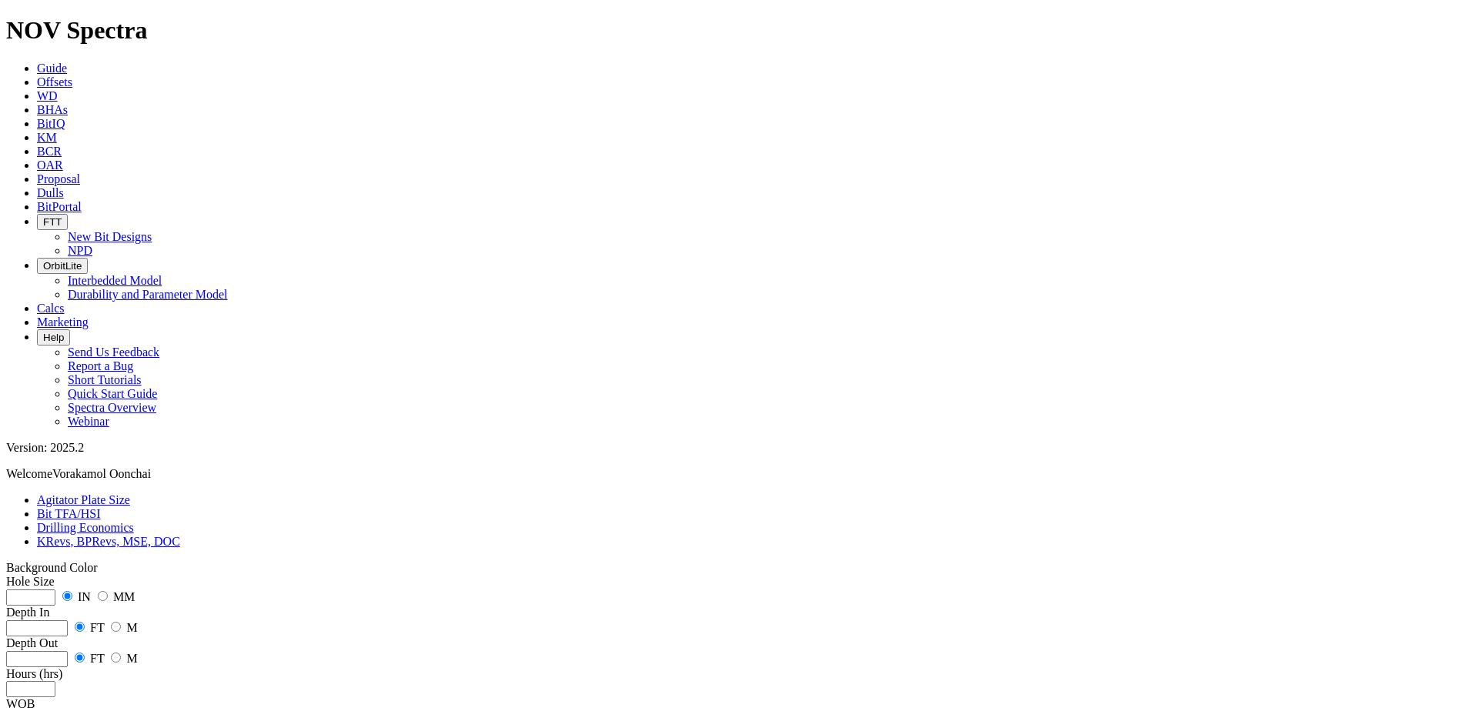
click at [72, 75] on link "Offsets" at bounding box center [54, 81] width 35 height 13
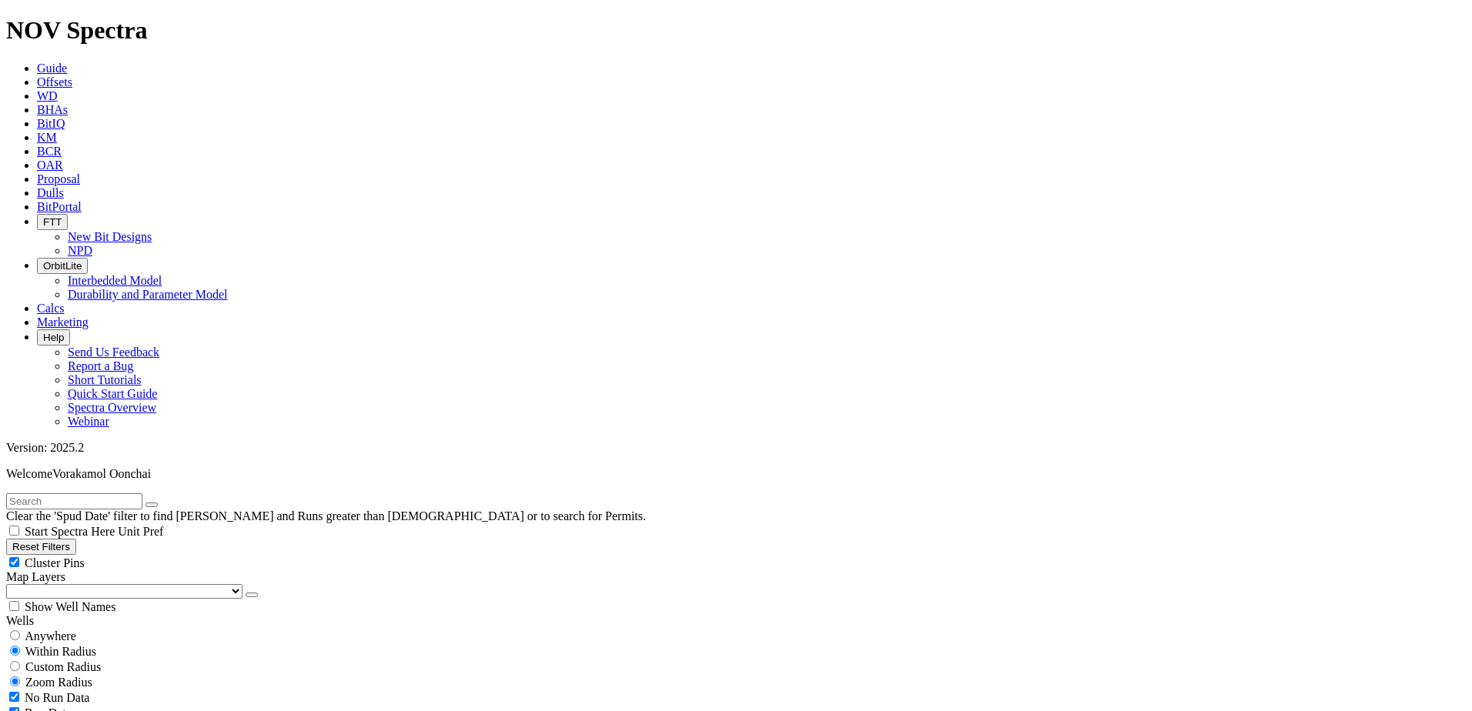
click at [766, 493] on div "Clear the 'Spud Date' filter to find [PERSON_NAME] and Runs greater than [DEMOG…" at bounding box center [735, 515] width 1459 height 45
click at [68, 103] on link "BHAs" at bounding box center [52, 109] width 31 height 13
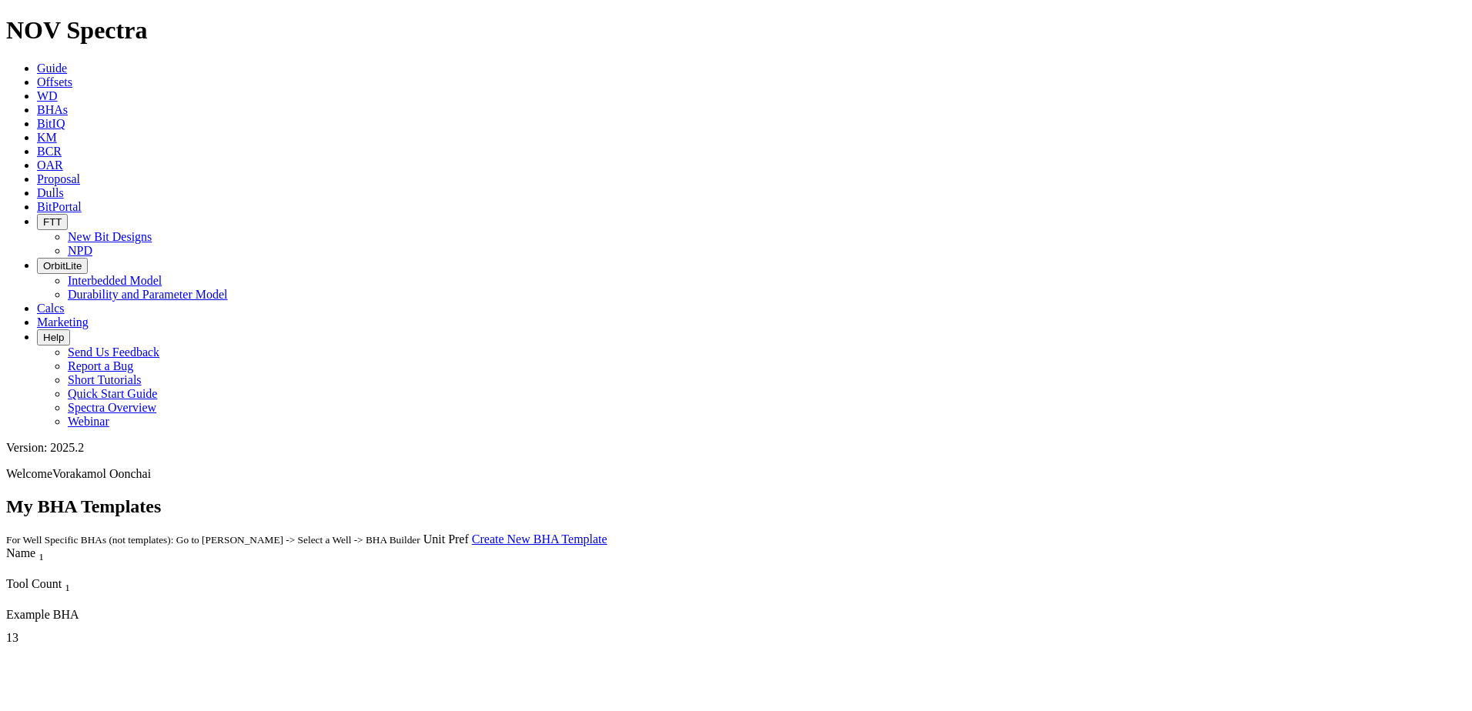
click at [82, 200] on link "BitPortal" at bounding box center [59, 206] width 45 height 13
click at [68, 214] on button "FTT" at bounding box center [52, 222] width 31 height 16
click at [206, 16] on body "Spectra is built to be used with Google Chrome. Please switch browsers. NOV Spe…" at bounding box center [735, 628] width 1459 height 1224
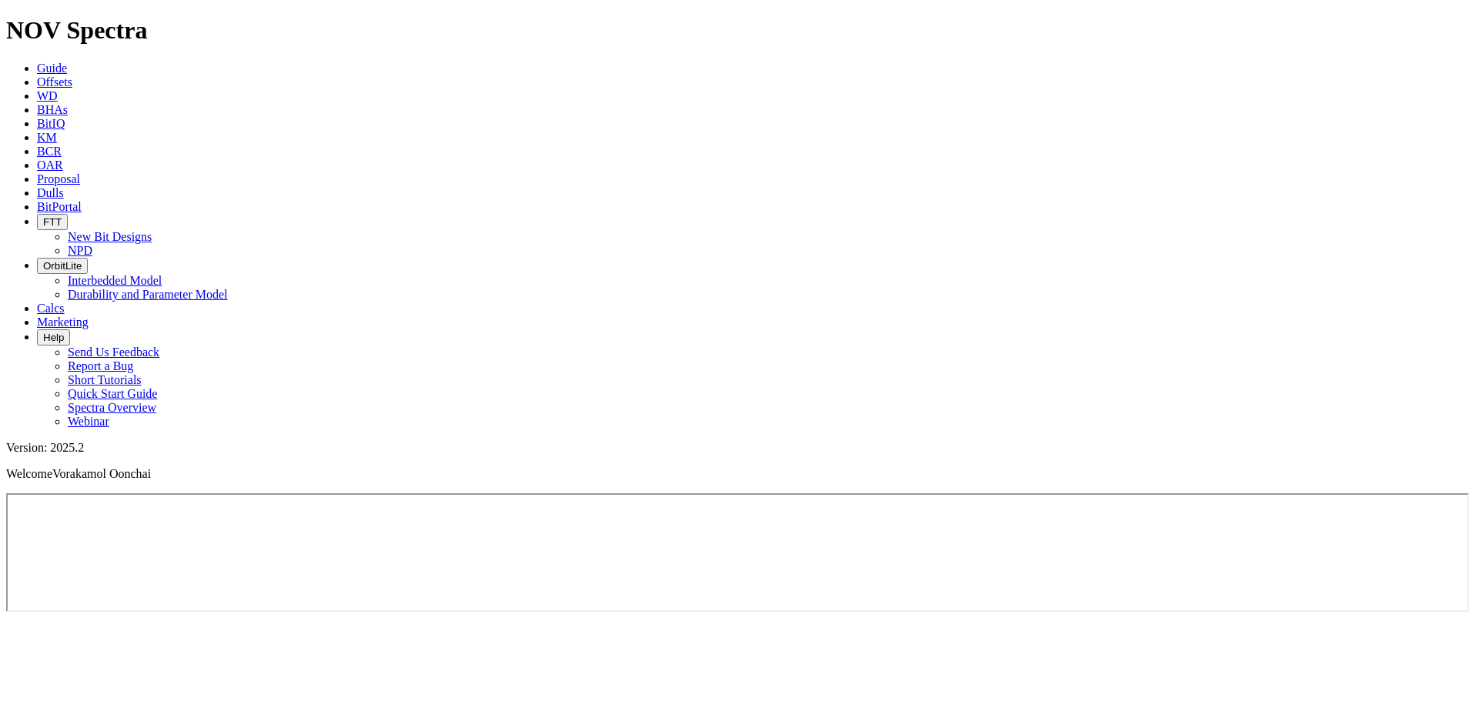
click at [67, 62] on span "Guide" at bounding box center [52, 68] width 30 height 13
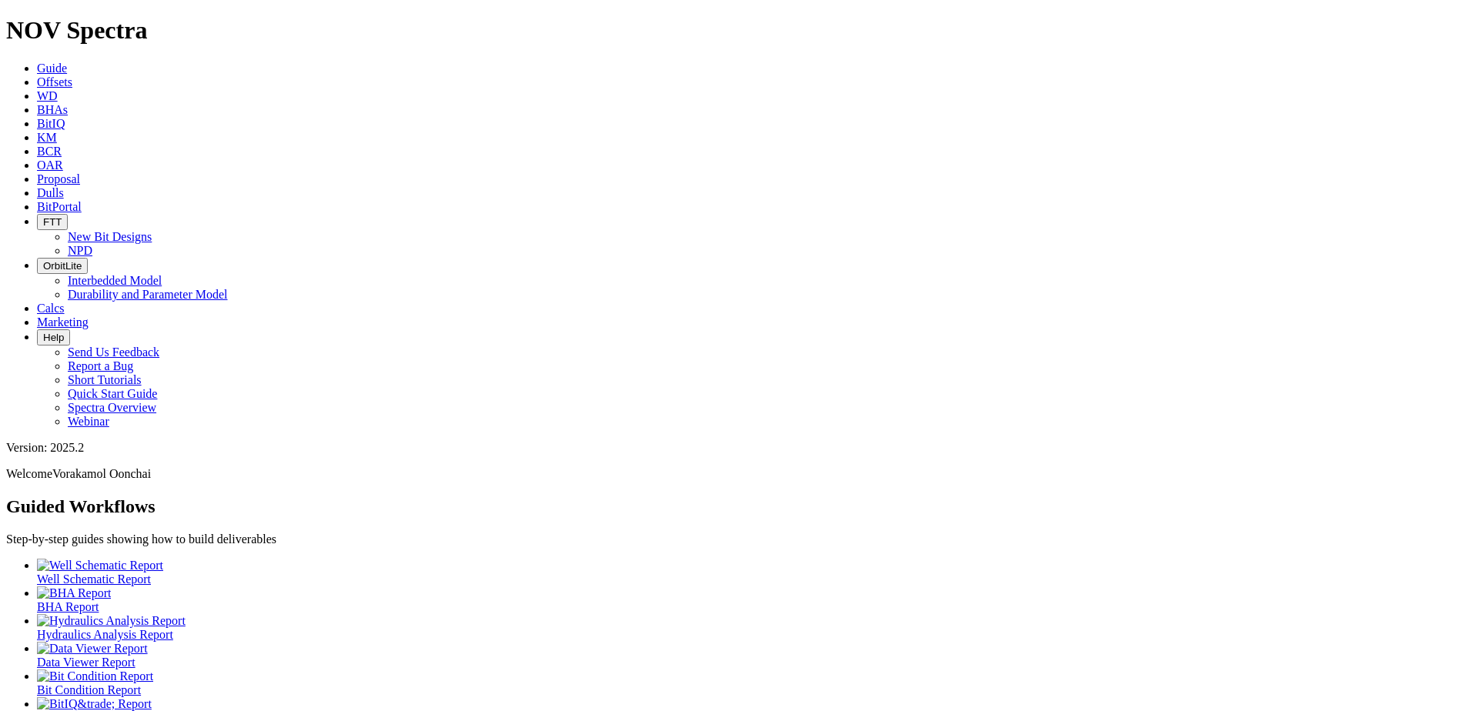
click at [674, 559] on ul "Well Schematic Report BHA Report Hydraulics Analysis Report Data Viewer Report …" at bounding box center [735, 656] width 1459 height 194
click at [88, 21] on h1 "NOV Spectra" at bounding box center [735, 30] width 1459 height 28
drag, startPoint x: 1106, startPoint y: 570, endPoint x: 1261, endPoint y: 583, distance: 156.0
drag, startPoint x: 1261, startPoint y: 583, endPoint x: 1290, endPoint y: 600, distance: 33.1
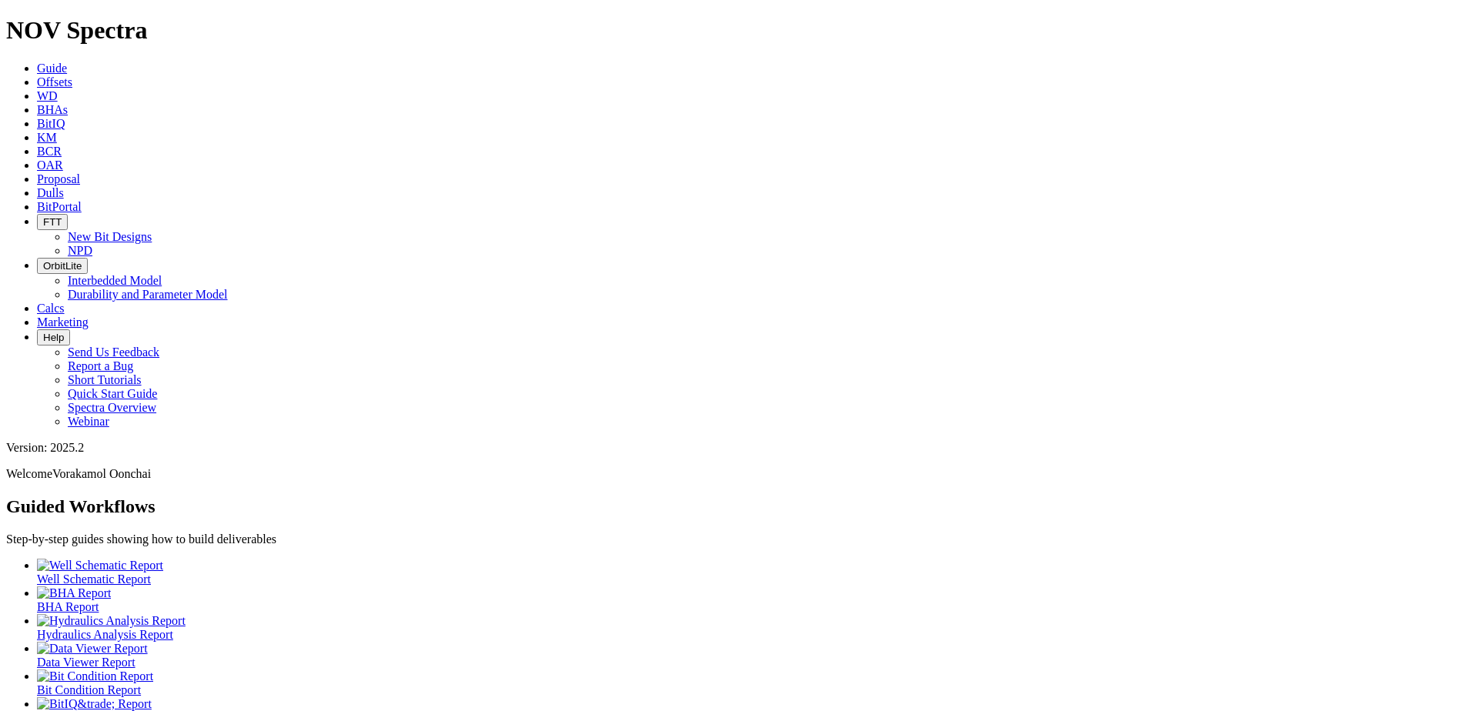
click at [43, 260] on icon "button" at bounding box center [43, 266] width 0 height 12
click at [162, 274] on link "Interbedded Model" at bounding box center [115, 280] width 94 height 13
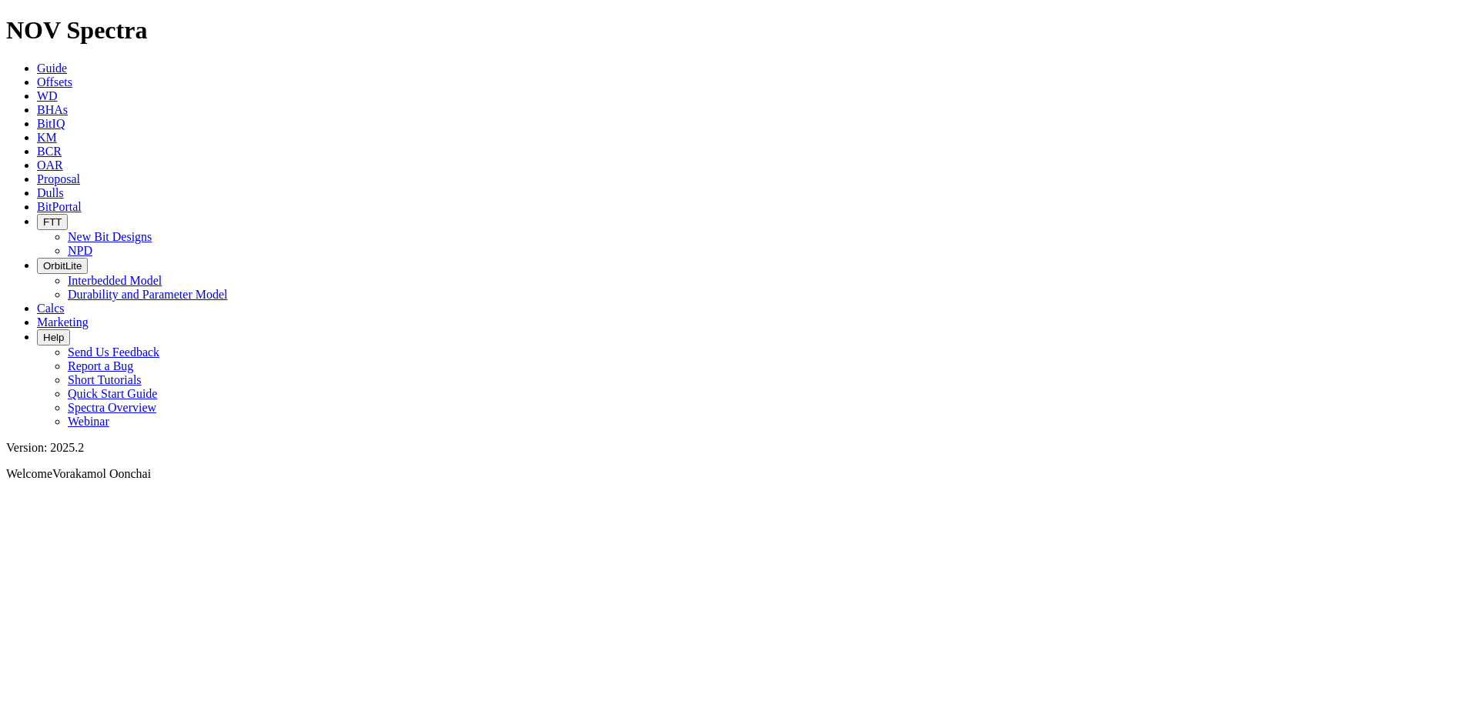
click at [43, 260] on icon "button" at bounding box center [43, 266] width 0 height 12
click at [228, 288] on link "Durability and Parameter Model" at bounding box center [148, 294] width 160 height 13
click at [67, 62] on link "Guide" at bounding box center [52, 68] width 30 height 13
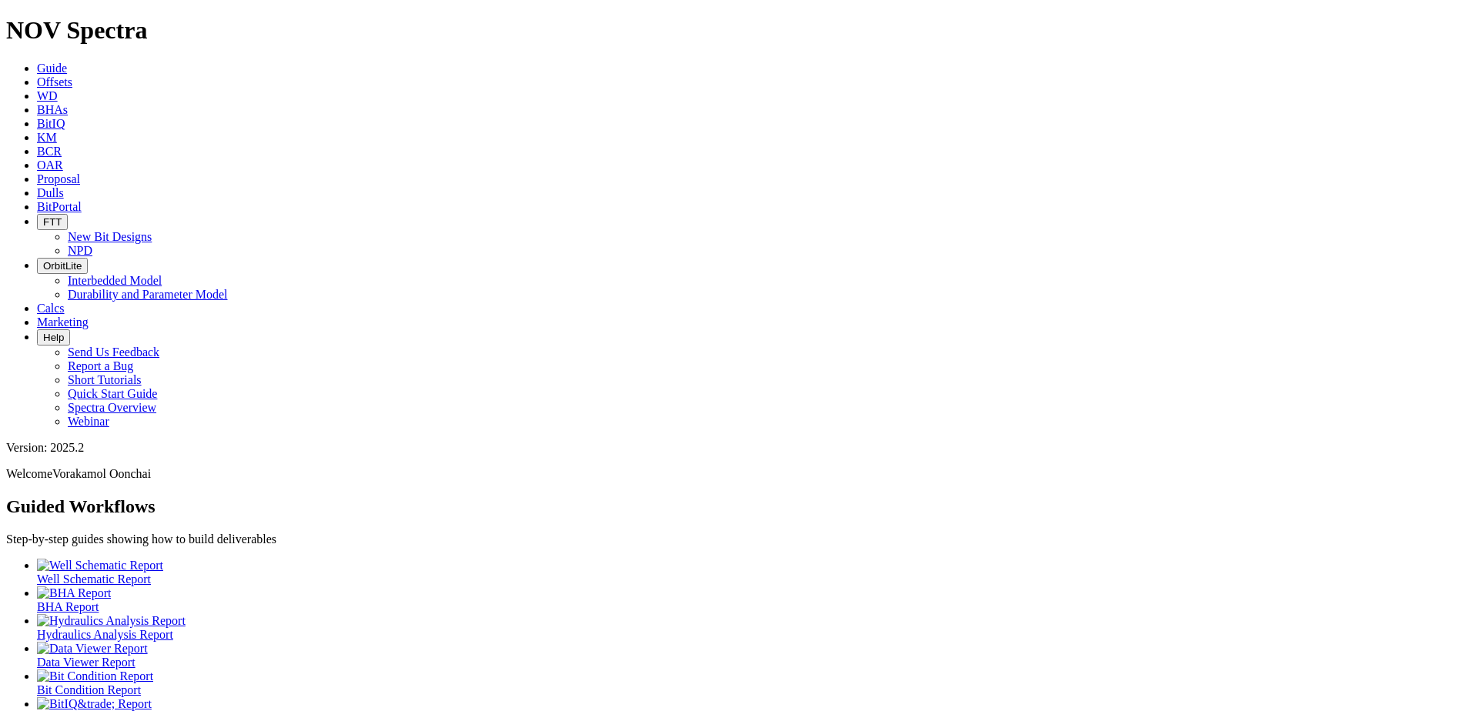
click at [72, 75] on span "Offsets" at bounding box center [54, 81] width 35 height 13
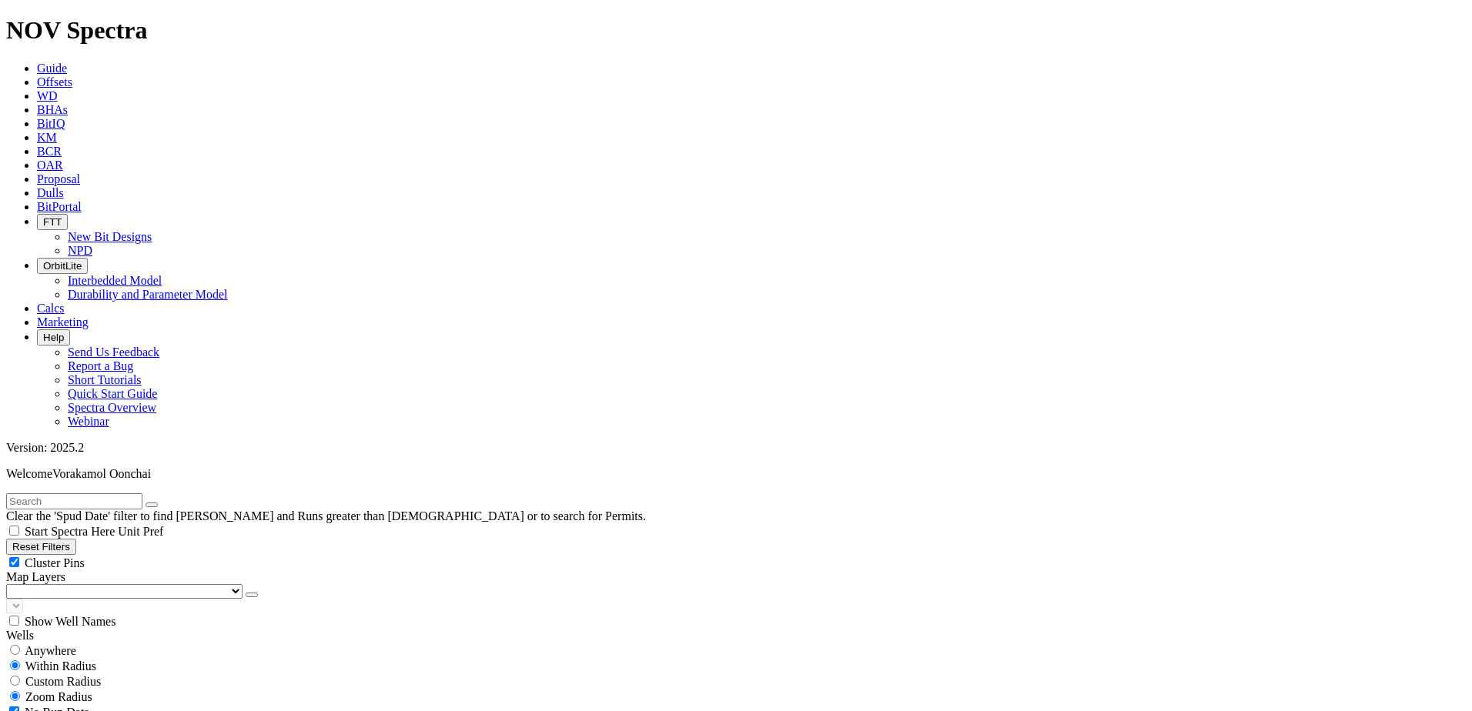
click at [58, 89] on span "WD" at bounding box center [47, 95] width 21 height 13
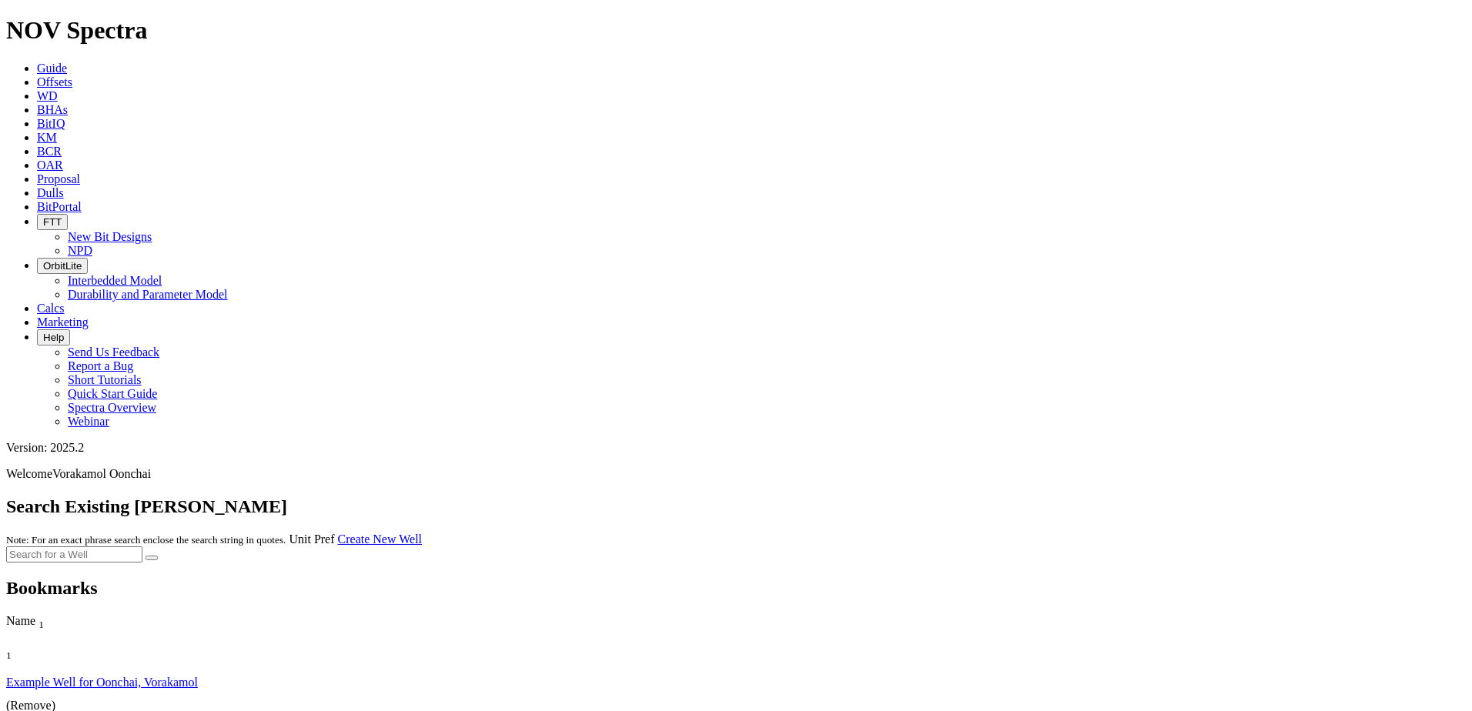
click at [151, 467] on span "Vorakamol Oonchai" at bounding box center [101, 473] width 99 height 13
click at [82, 200] on span "BitPortal" at bounding box center [59, 206] width 45 height 13
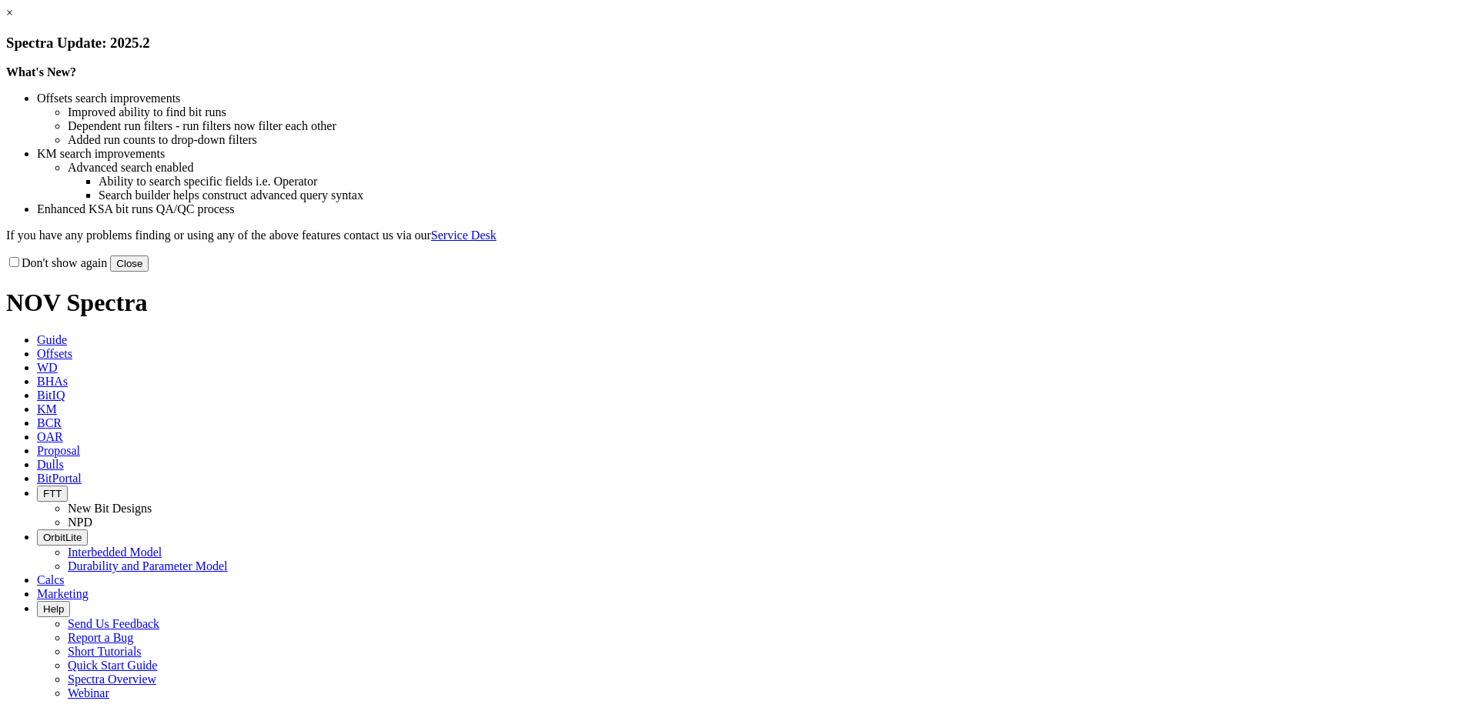
click at [13, 19] on link "×" at bounding box center [9, 12] width 7 height 13
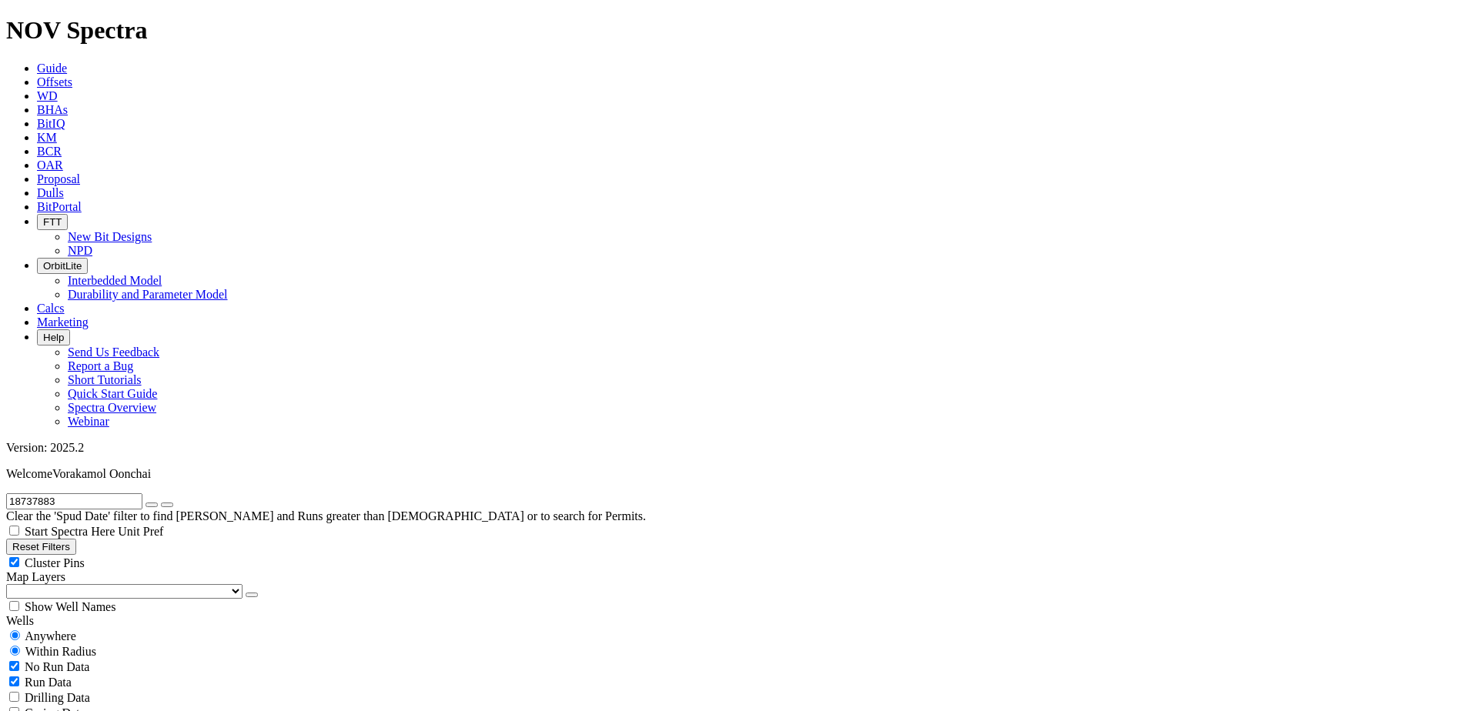
radio input "false"
radio input "true"
